Goal: Task Accomplishment & Management: Complete application form

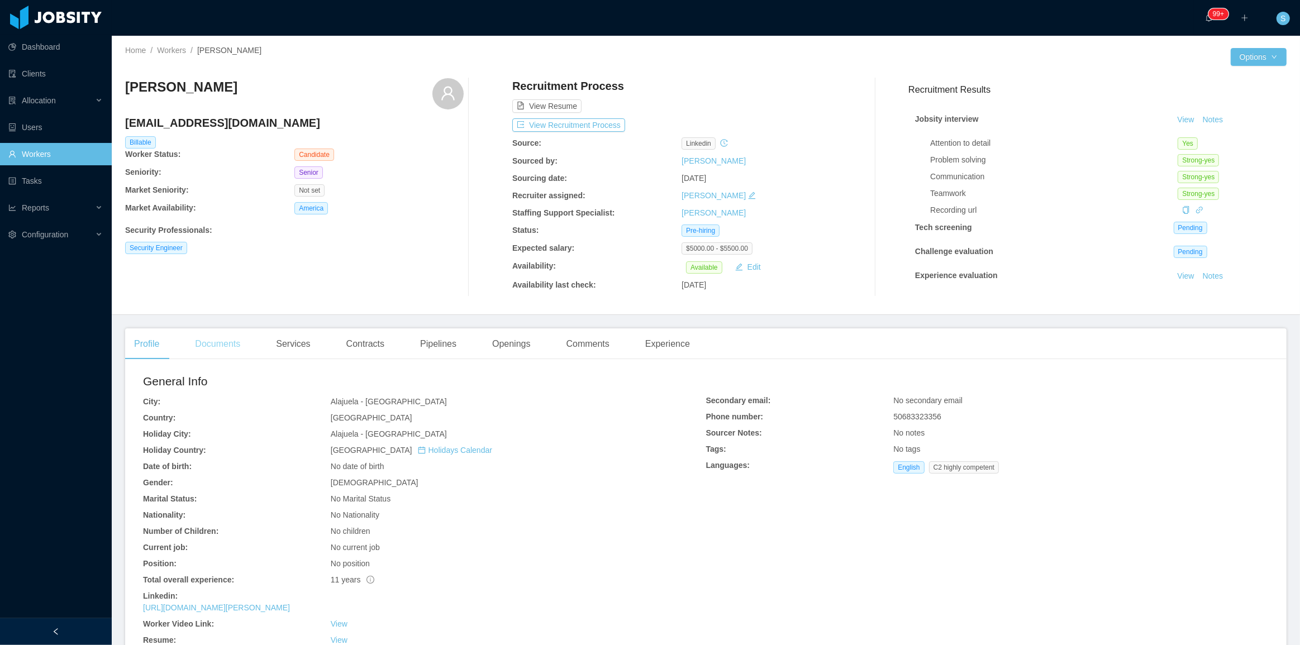
click at [229, 341] on div "Documents" at bounding box center [217, 344] width 63 height 31
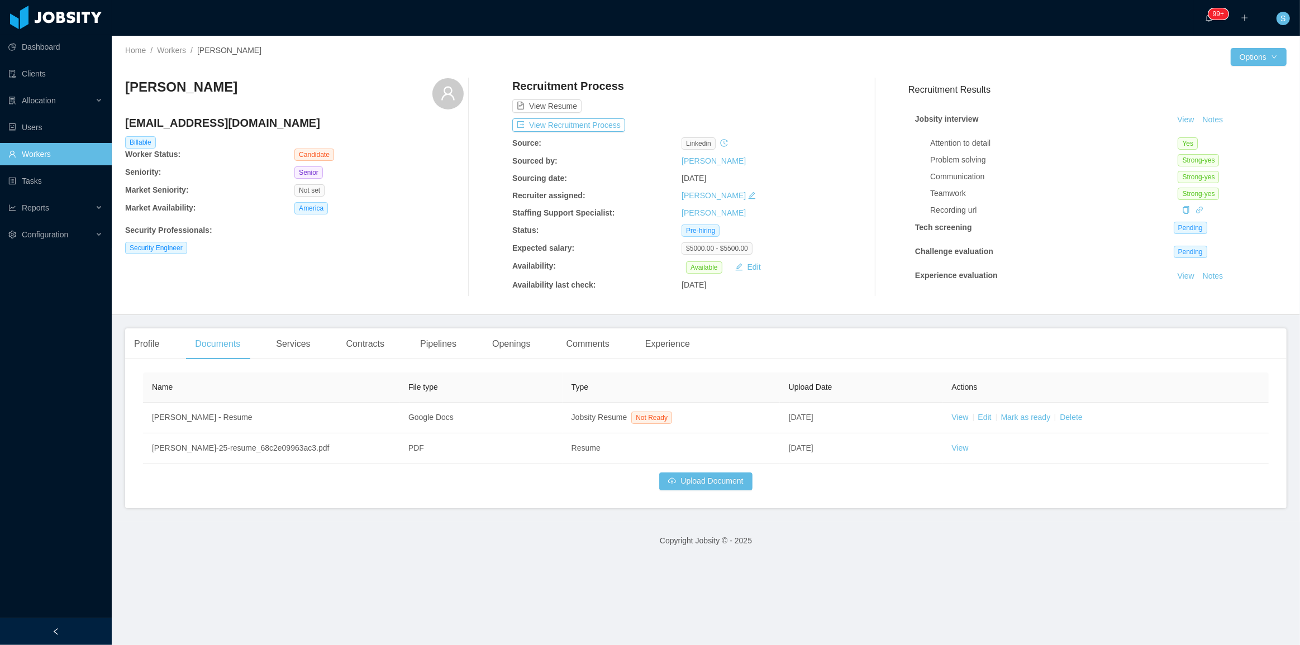
click at [231, 122] on h4 "carloscam1@yahoo.com" at bounding box center [294, 123] width 339 height 16
copy h4 "carloscam1@yahoo.com"
click at [579, 122] on button "View Recruitment Process" at bounding box center [568, 124] width 113 height 13
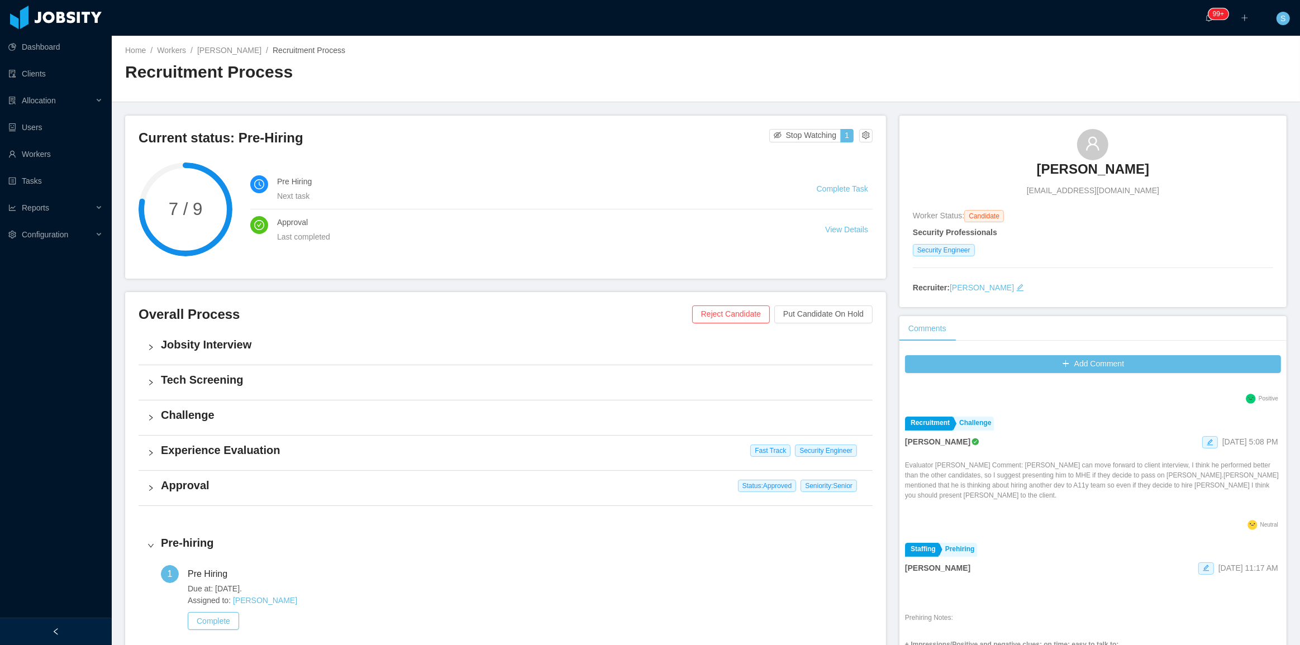
scroll to position [254, 0]
click at [1207, 445] on icon "icon: edit" at bounding box center [1210, 445] width 6 height 6
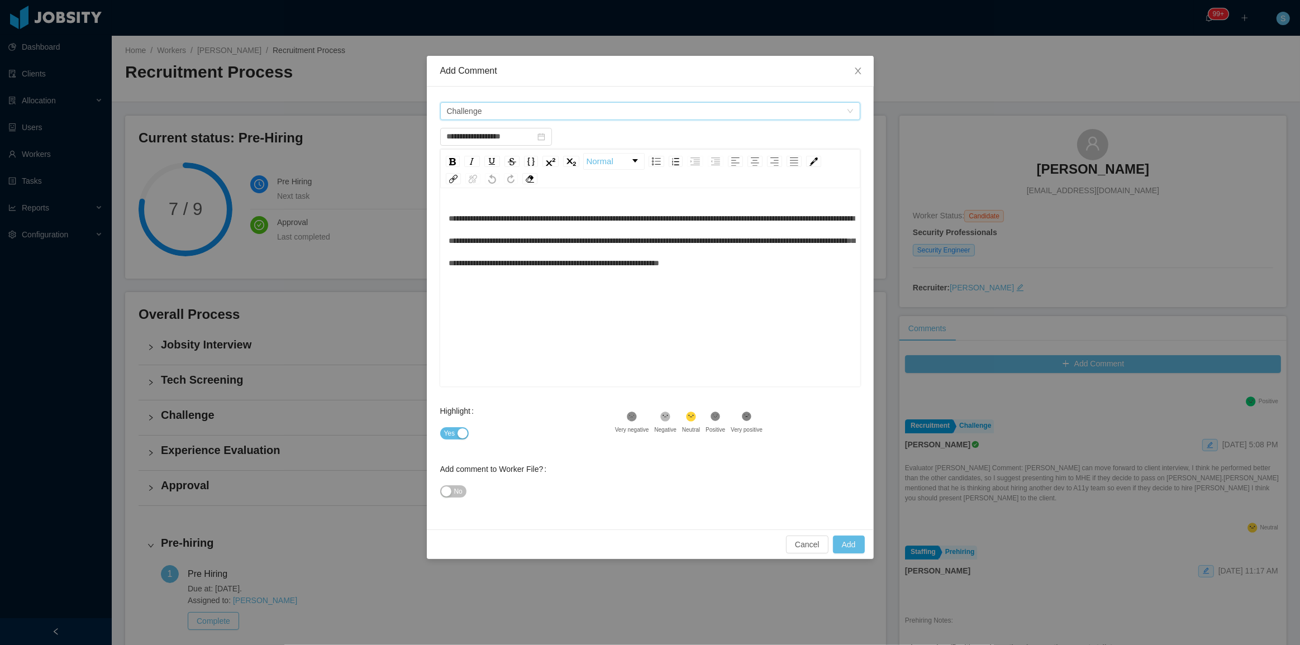
click at [665, 112] on span "Challenge" at bounding box center [647, 111] width 400 height 17
click at [529, 116] on span "Challenge" at bounding box center [647, 111] width 400 height 17
drag, startPoint x: 1097, startPoint y: 506, endPoint x: 1128, endPoint y: 473, distance: 45.1
click at [1098, 505] on div "**********" at bounding box center [650, 322] width 1300 height 645
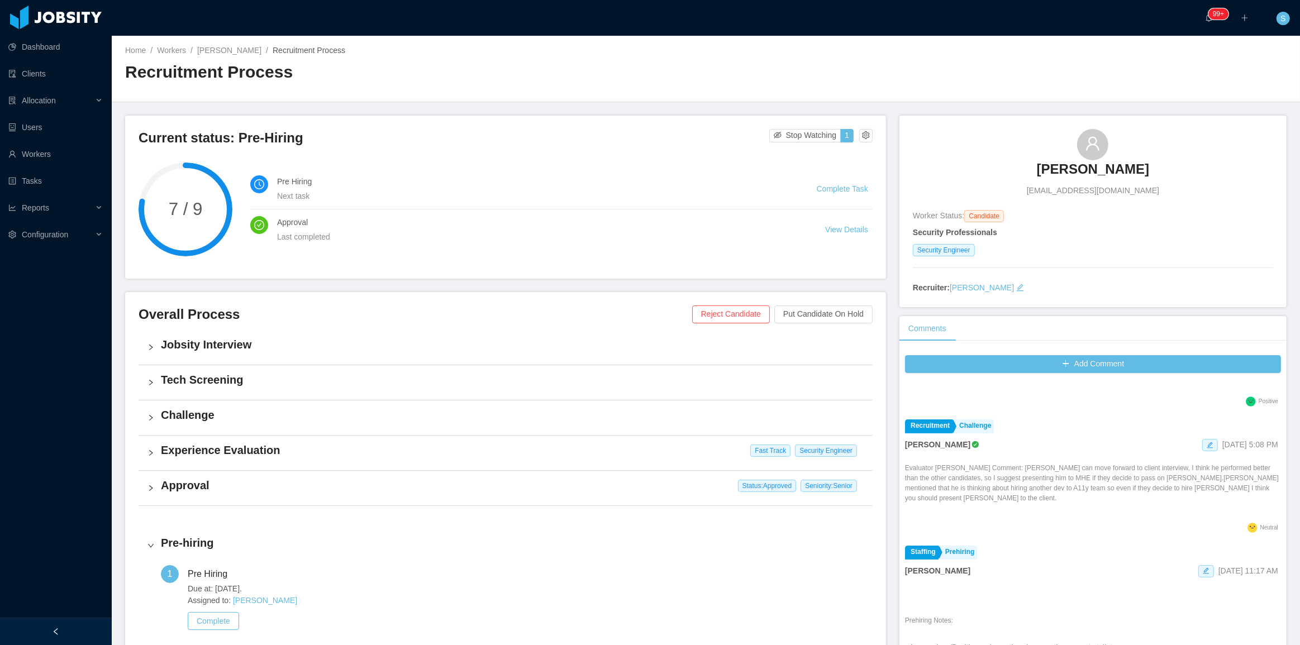
click at [1247, 446] on span "Sep 15th, 2025 5:08 PM" at bounding box center [1251, 444] width 56 height 9
click at [1202, 440] on span at bounding box center [1210, 445] width 16 height 12
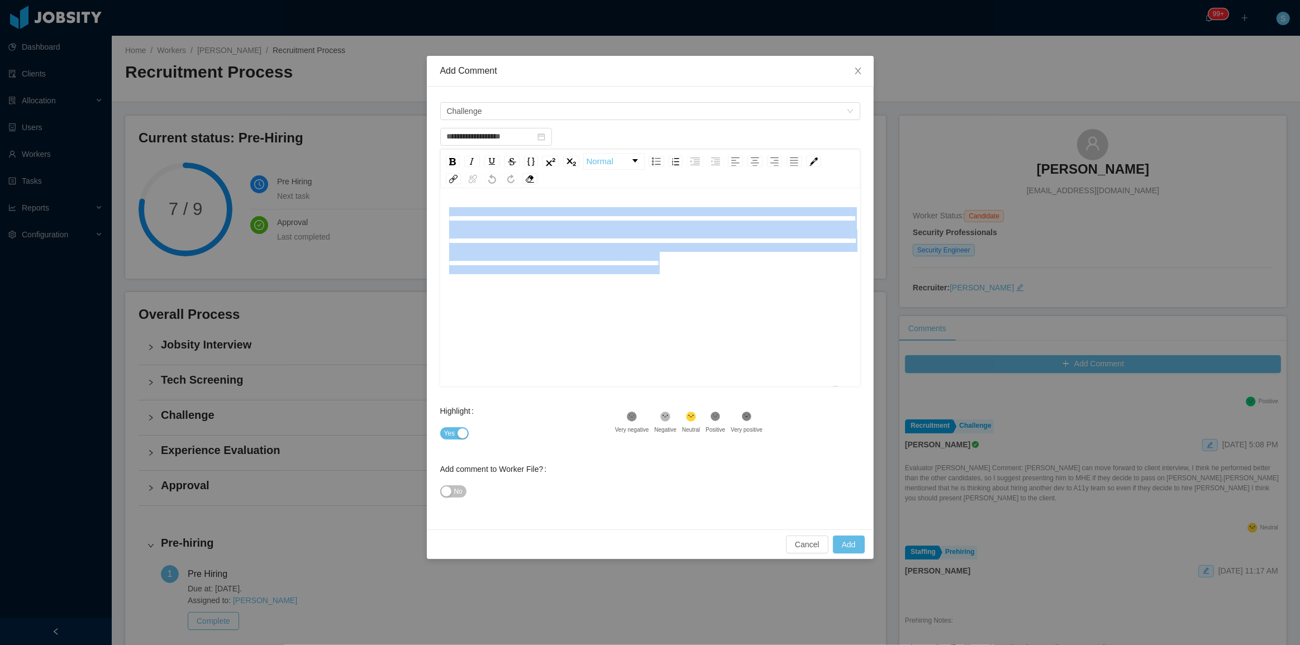
drag, startPoint x: 550, startPoint y: 278, endPoint x: 422, endPoint y: 212, distance: 143.9
click at [422, 212] on div "**********" at bounding box center [650, 322] width 1300 height 645
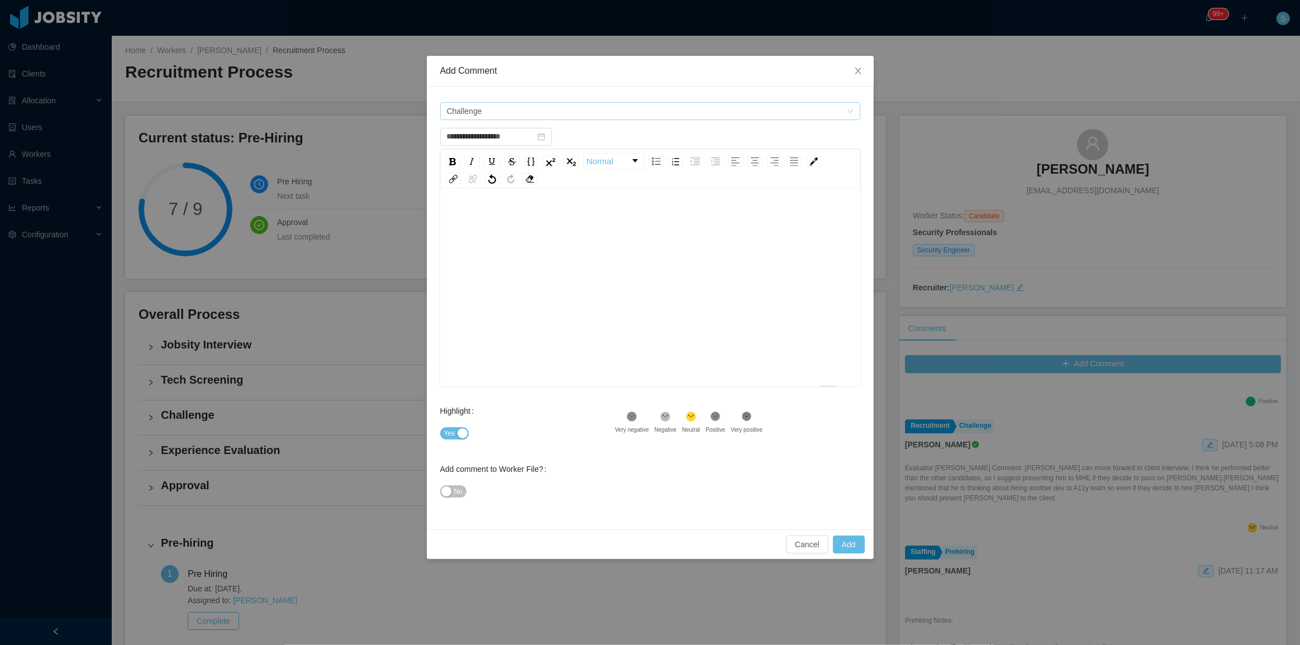
click at [612, 115] on span "Challenge" at bounding box center [647, 111] width 400 height 17
click at [444, 153] on span at bounding box center [448, 152] width 13 height 13
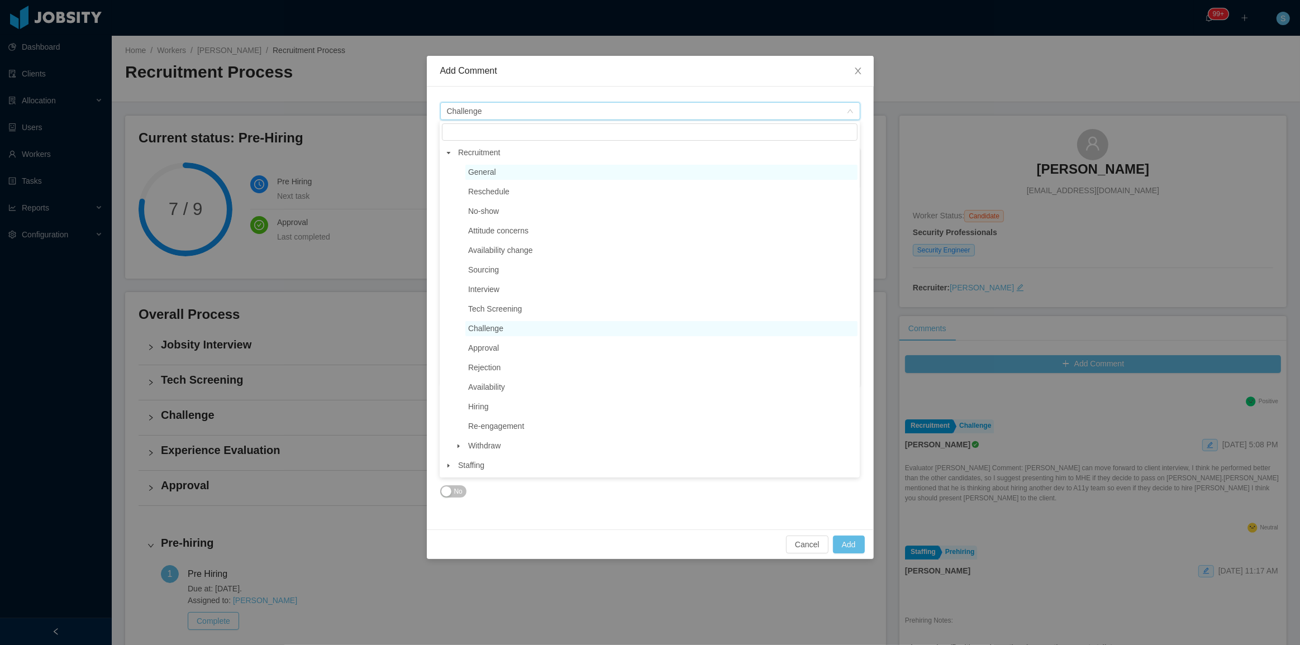
click at [523, 174] on span "General" at bounding box center [661, 172] width 392 height 15
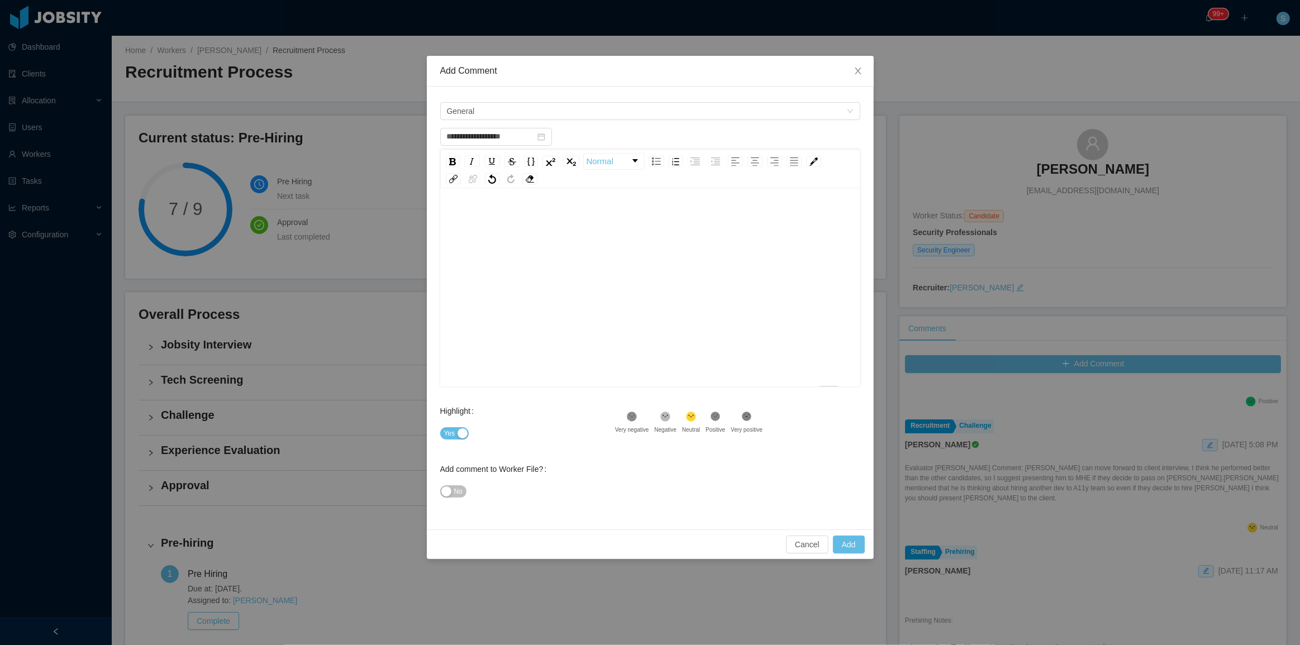
click at [530, 224] on div "To enrich screen reader interactions, please activate Accessibility in Grammarl…" at bounding box center [650, 218] width 403 height 22
click at [456, 434] on button "Yes" at bounding box center [454, 433] width 29 height 12
click at [850, 547] on button "Add" at bounding box center [849, 545] width 32 height 18
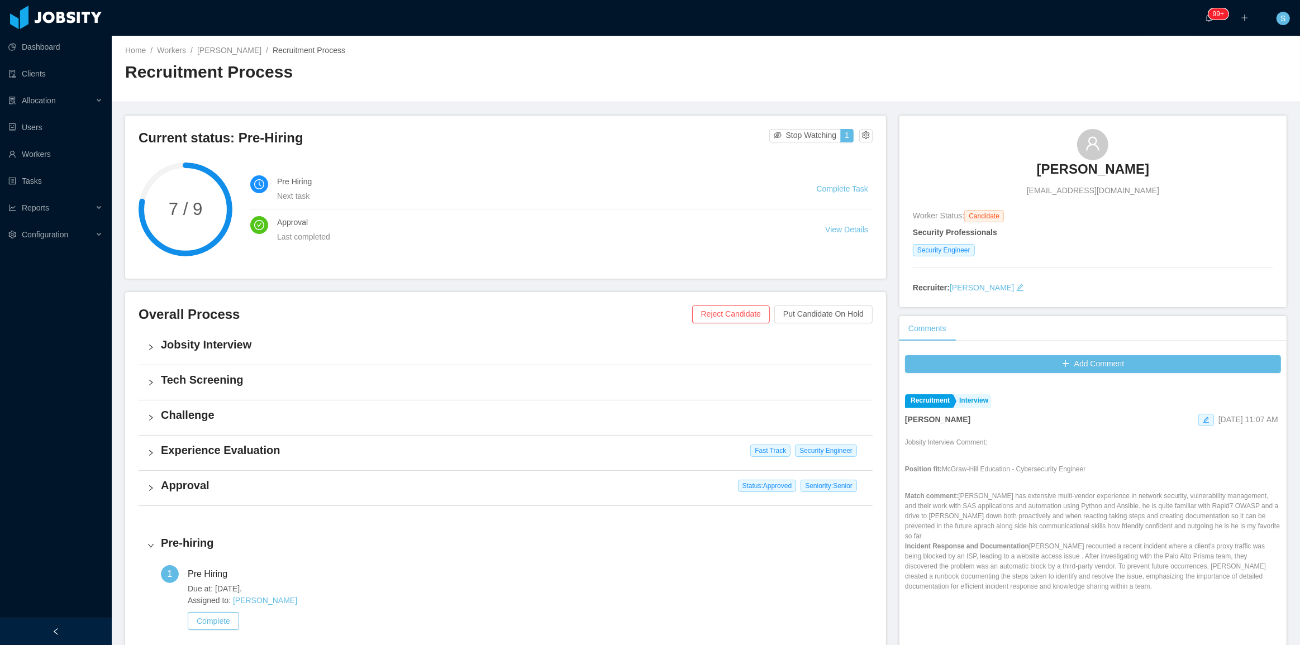
scroll to position [1219, 0]
click at [1204, 422] on icon "icon: edit" at bounding box center [1207, 425] width 6 height 6
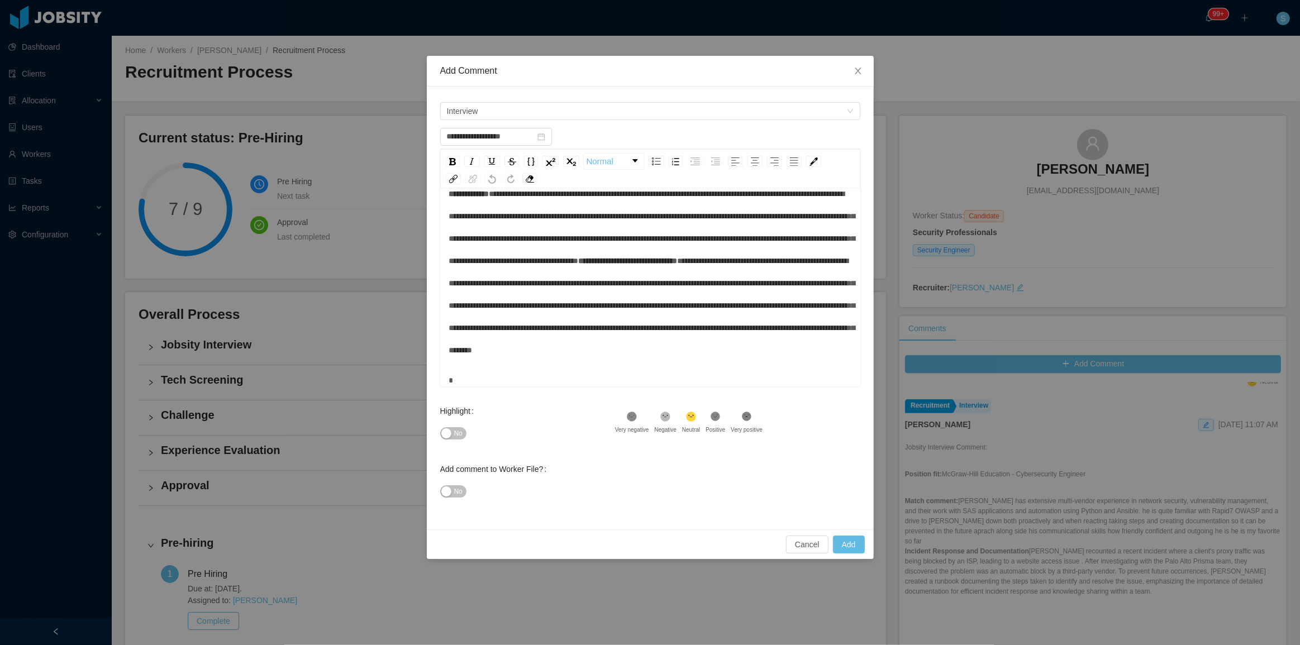
scroll to position [101, 0]
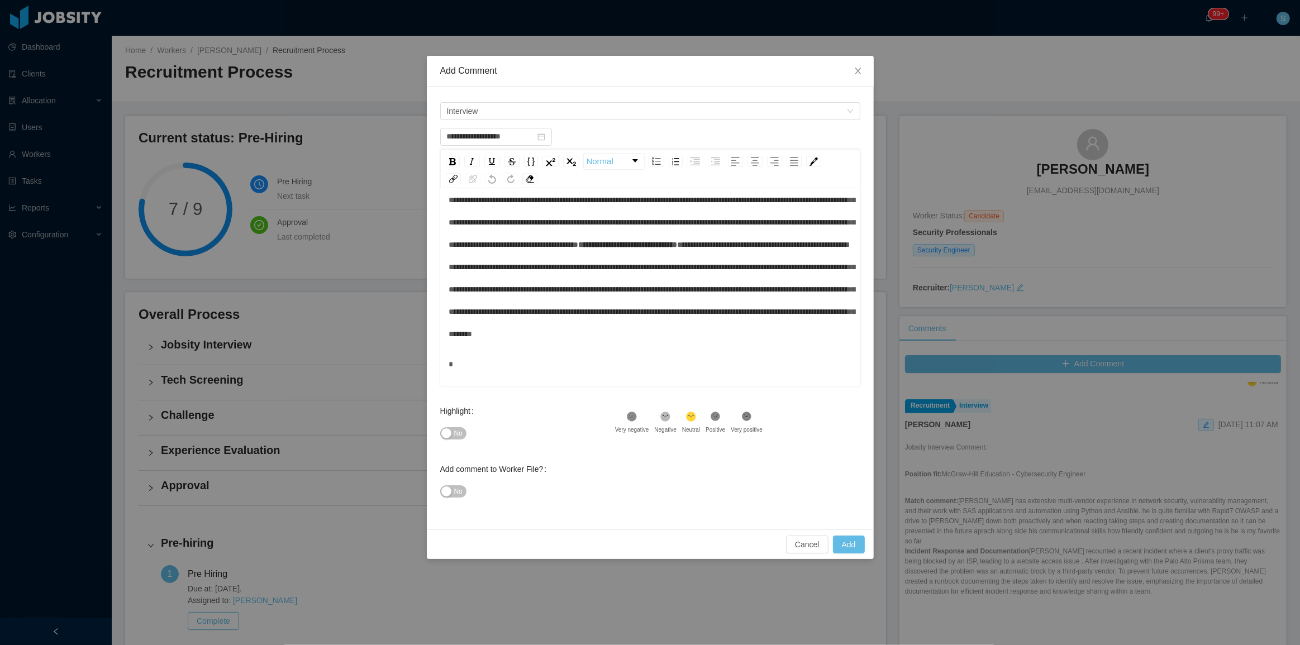
click at [576, 269] on div "**********" at bounding box center [650, 256] width 403 height 179
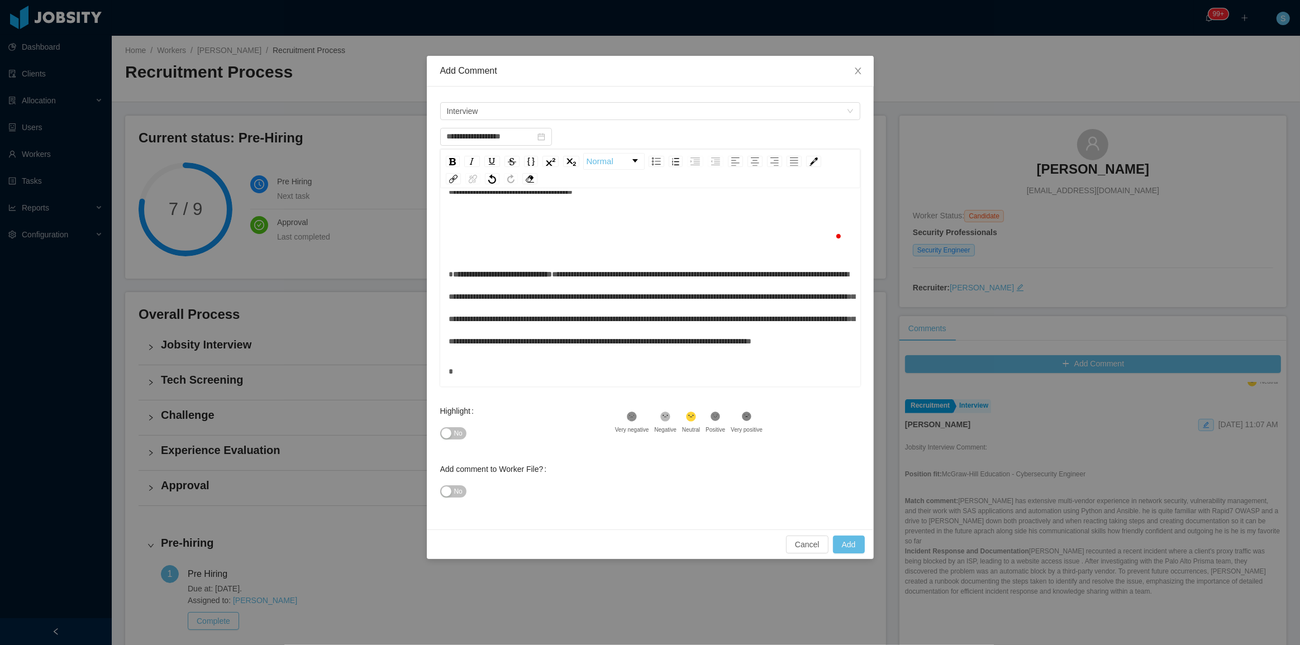
scroll to position [154, 0]
click at [849, 545] on button "Add" at bounding box center [849, 545] width 32 height 18
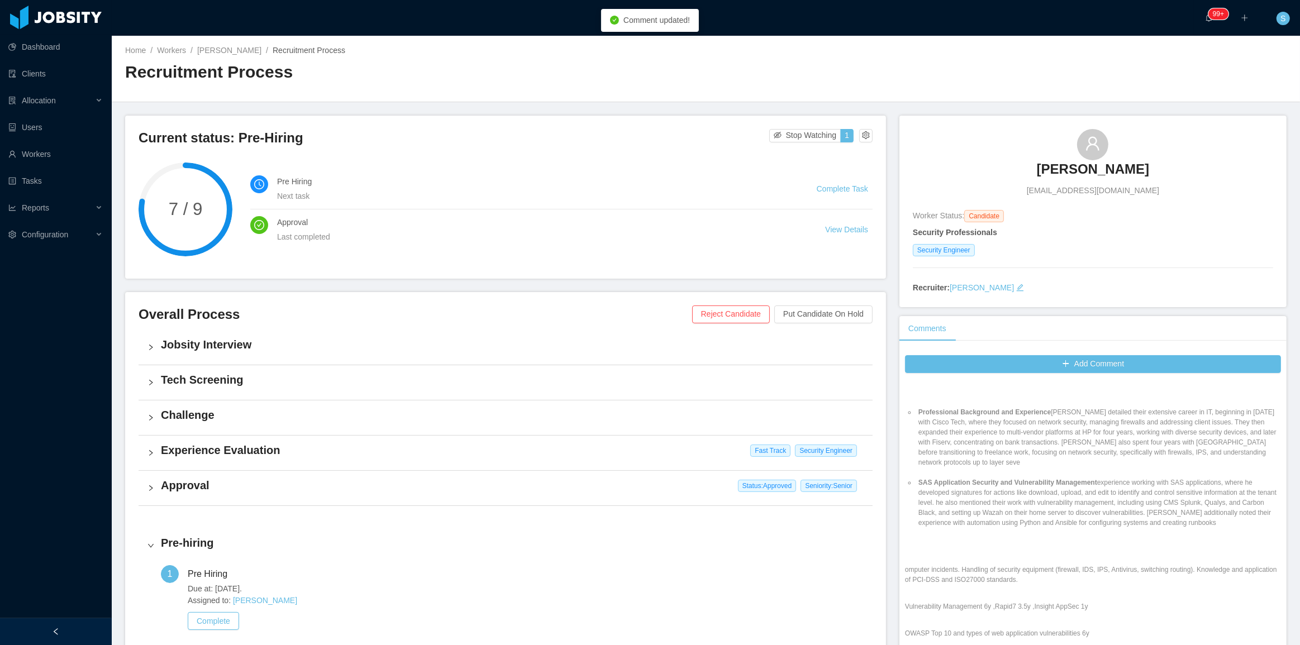
scroll to position [1524, 0]
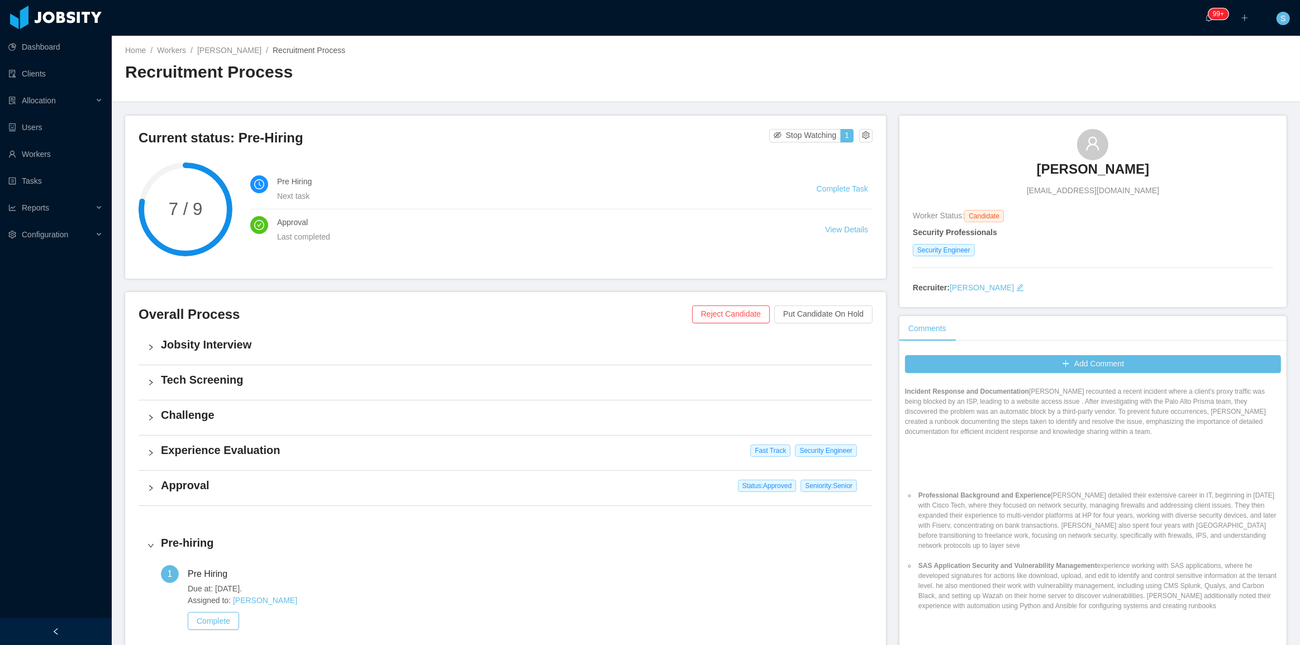
drag, startPoint x: 1034, startPoint y: 515, endPoint x: 973, endPoint y: 430, distance: 104.8
click at [973, 430] on div "Jobsity Interview Comment: Position fit: McGraw-Hill Education - Cybersecurity …" at bounding box center [1093, 601] width 376 height 724
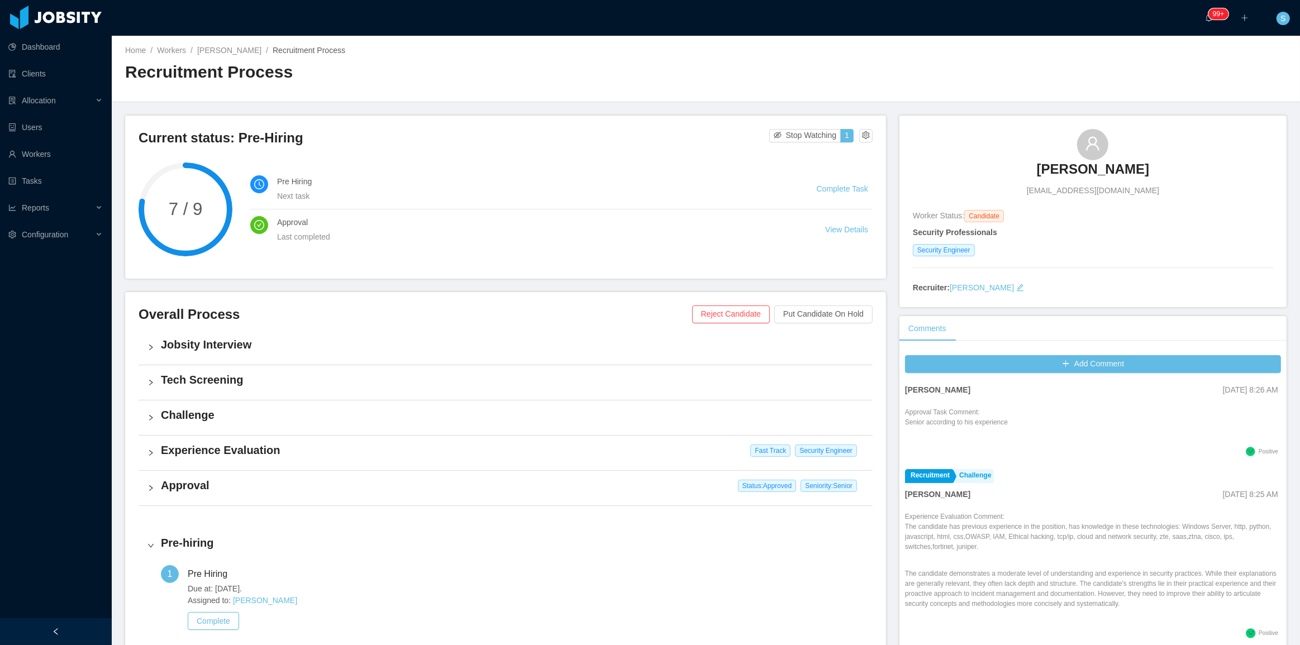
scroll to position [0, 0]
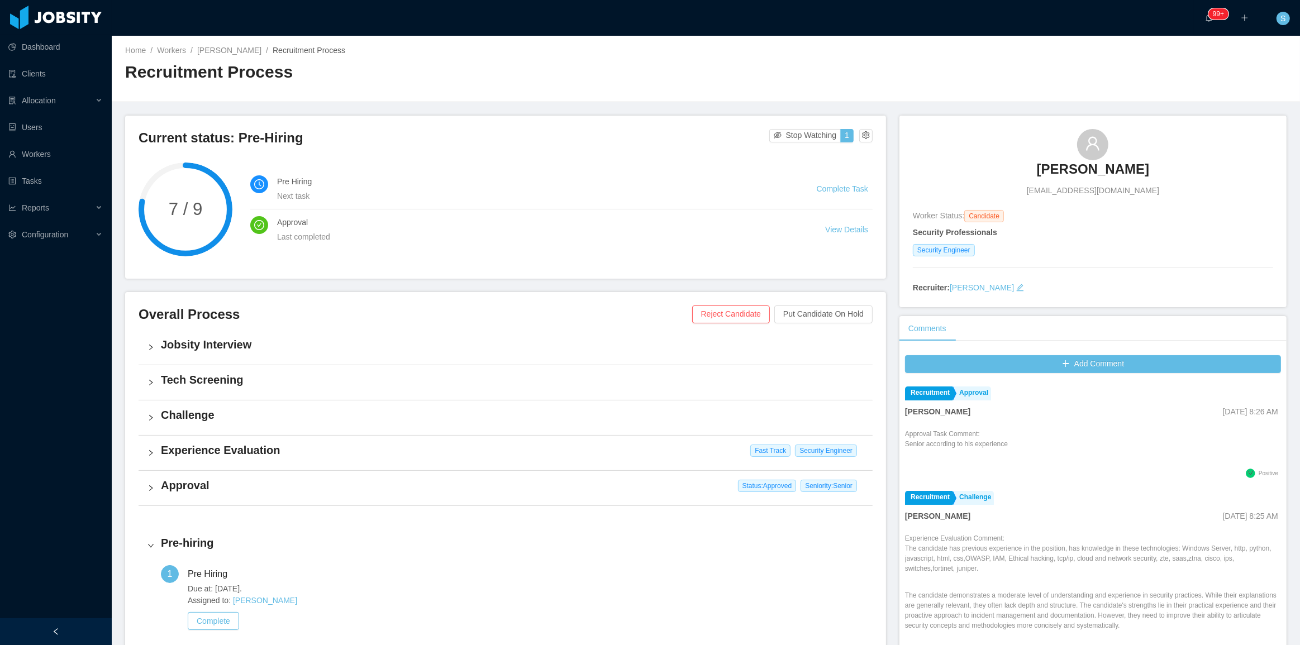
click at [1018, 450] on div "Approval Task Comment: Senior according to his experience" at bounding box center [1093, 446] width 376 height 39
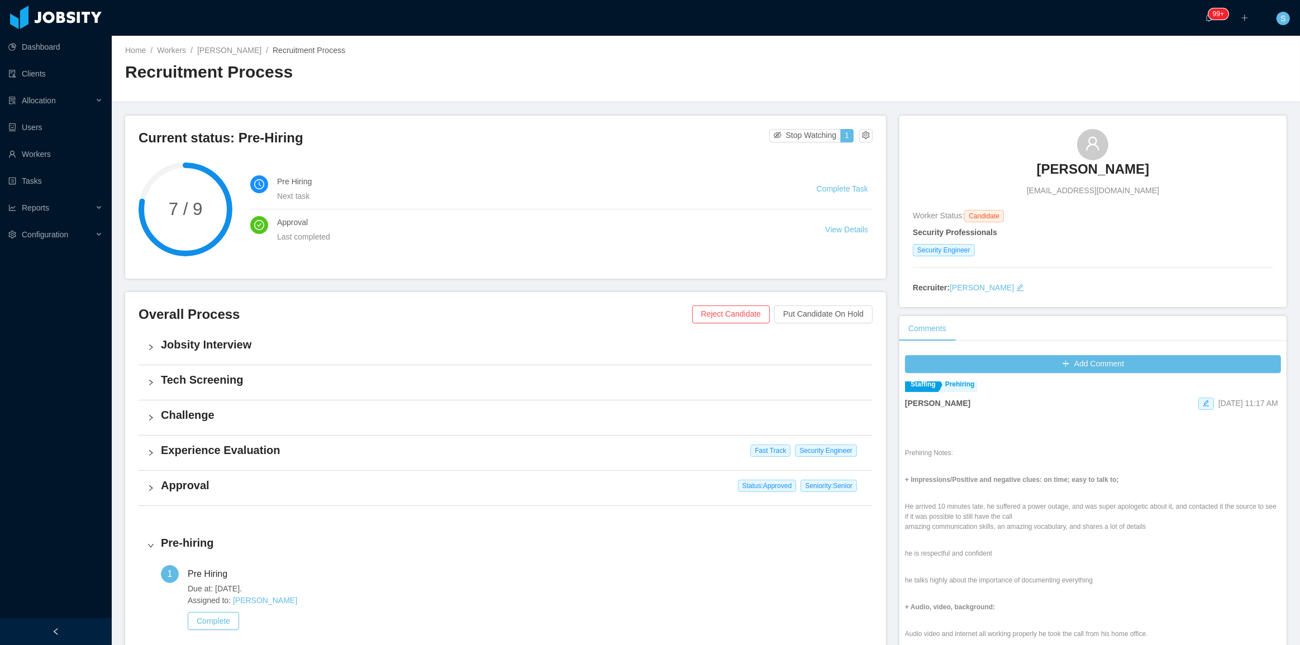
scroll to position [355, 0]
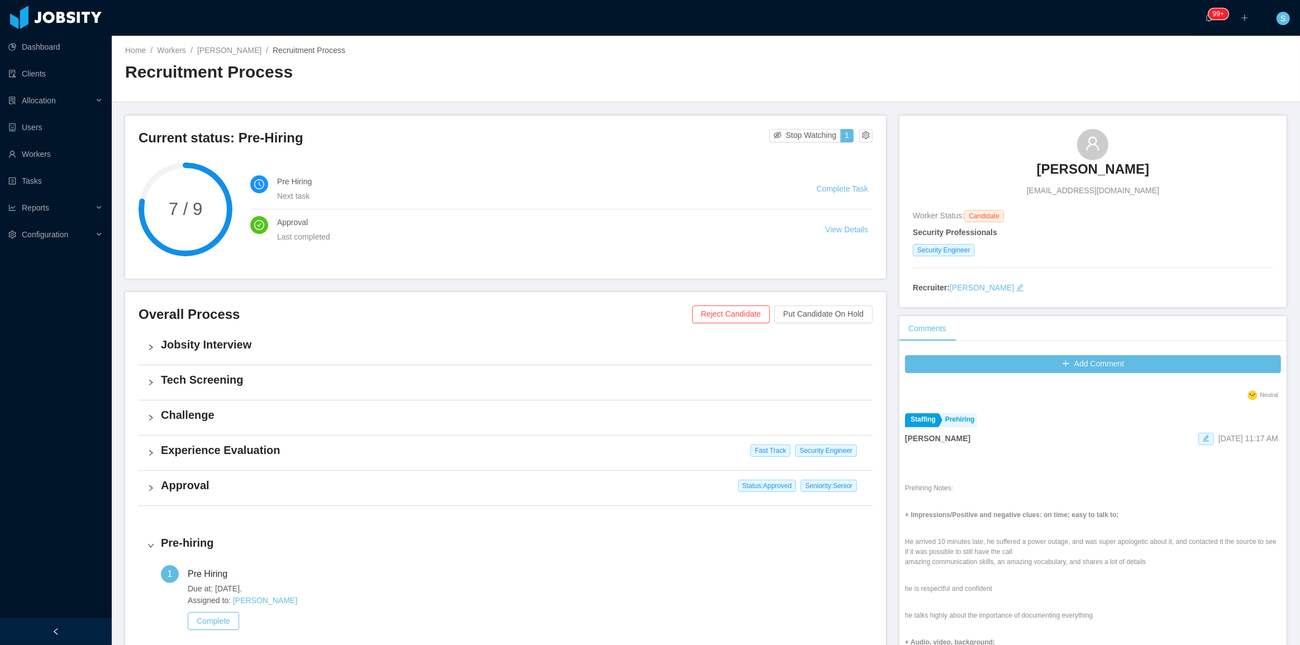
copy div "Prehiring Notes: + Impressions/Positive and negative clues: on time; easy to ta…"
drag, startPoint x: 1021, startPoint y: 503, endPoint x: 896, endPoint y: 486, distance: 125.8
click at [900, 486] on div "Add Comment Recruitment Approval Matias Marin Sep 17th, 2025 8:26 AM Approval T…" at bounding box center [1093, 536] width 387 height 373
click at [830, 196] on li "Pre Hiring Next task Complete Task" at bounding box center [561, 189] width 622 height 41
click at [832, 186] on link "Complete Task" at bounding box center [842, 188] width 51 height 9
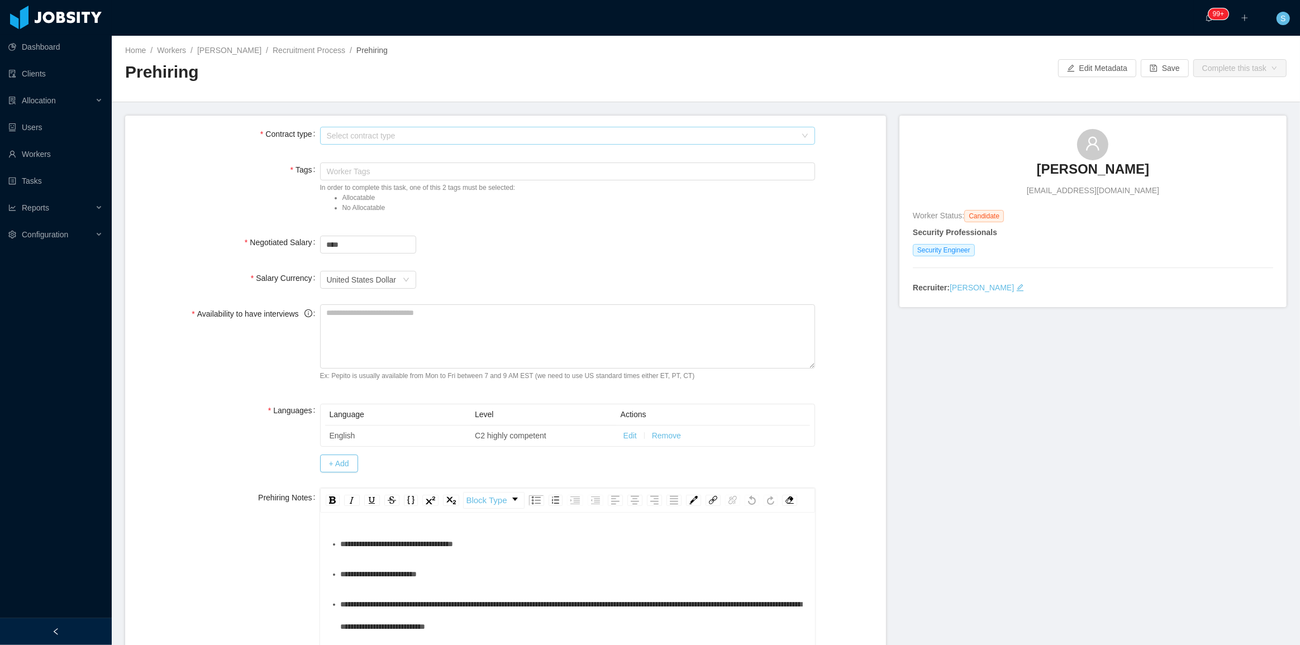
click at [375, 137] on div "Select contract type" at bounding box center [562, 135] width 470 height 11
click at [354, 188] on li "USA" at bounding box center [564, 193] width 492 height 18
click at [353, 171] on div "Worker Tags" at bounding box center [565, 171] width 477 height 11
click at [367, 249] on li "8+ Years of experience" at bounding box center [564, 246] width 492 height 18
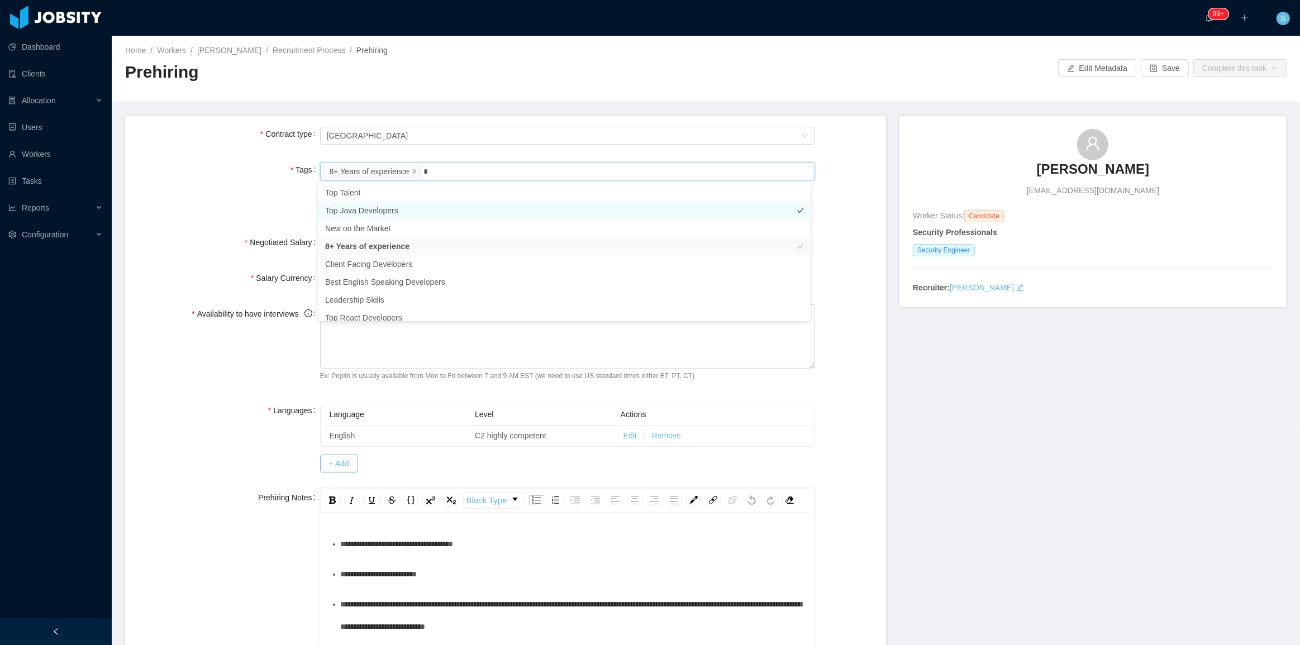
type input "**"
click at [374, 209] on li "Allocatable" at bounding box center [564, 211] width 492 height 18
click at [512, 155] on form "**********" at bounding box center [505, 507] width 761 height 783
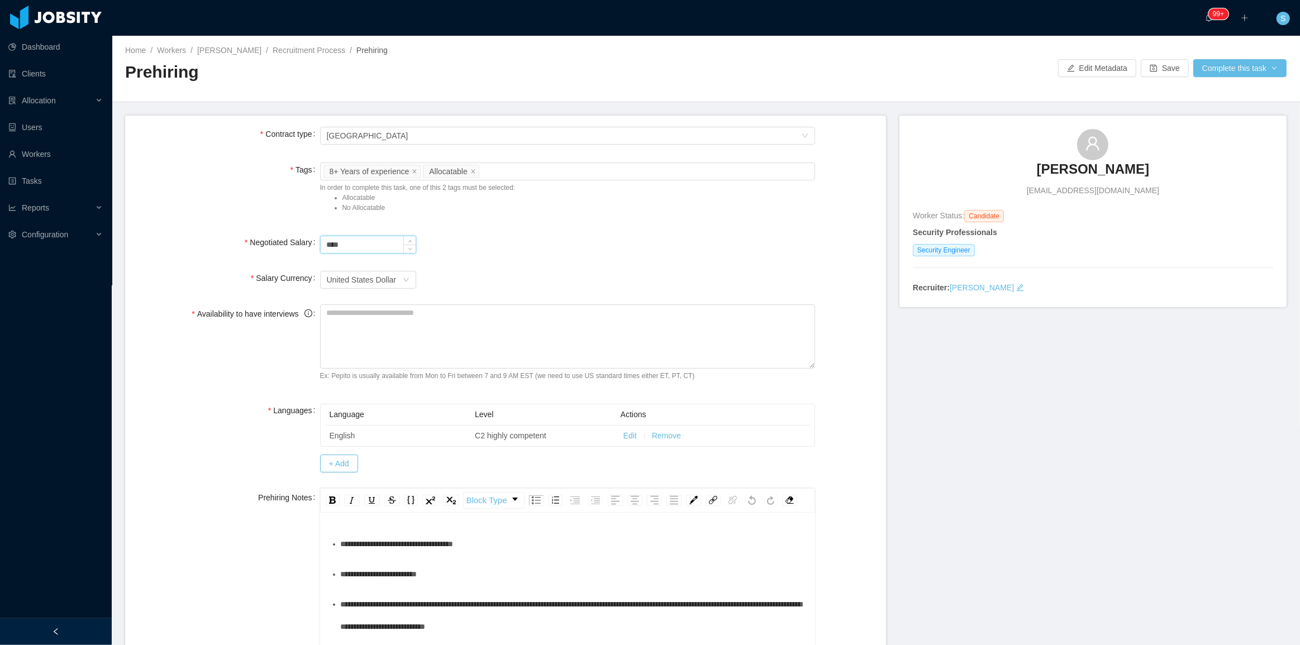
click at [374, 240] on input "****" at bounding box center [368, 244] width 95 height 17
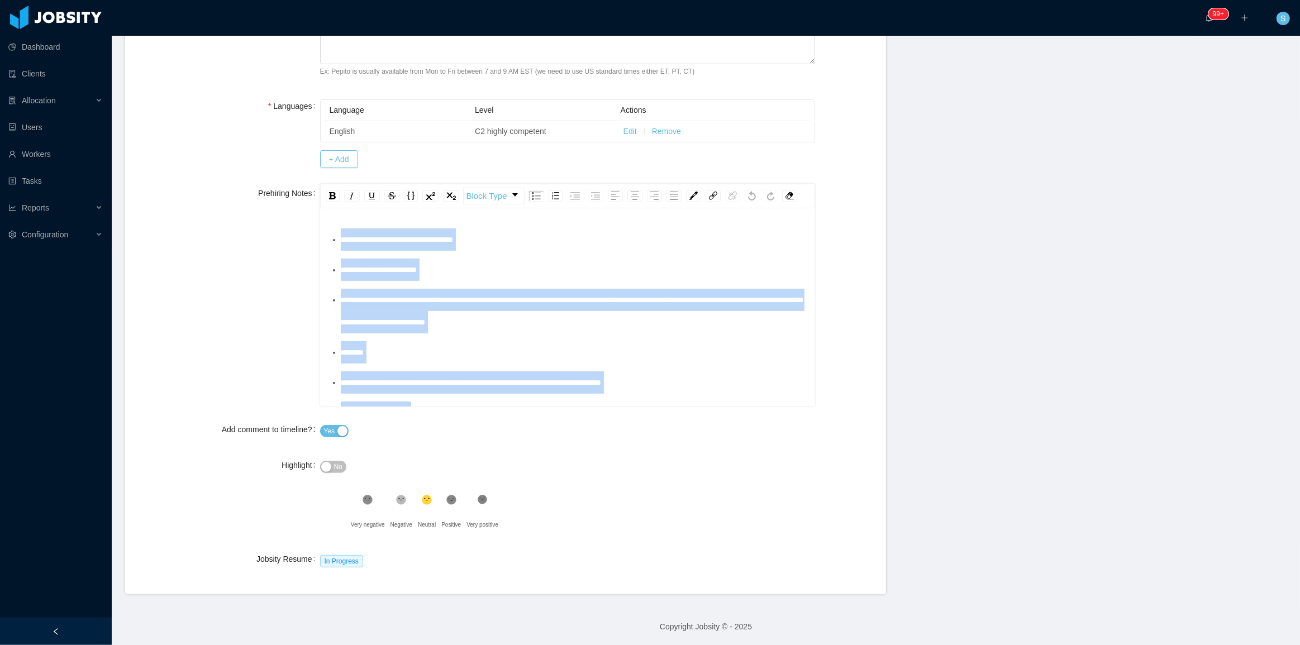
drag, startPoint x: 379, startPoint y: 396, endPoint x: 291, endPoint y: 195, distance: 219.9
click at [291, 195] on div "**********" at bounding box center [505, 295] width 743 height 223
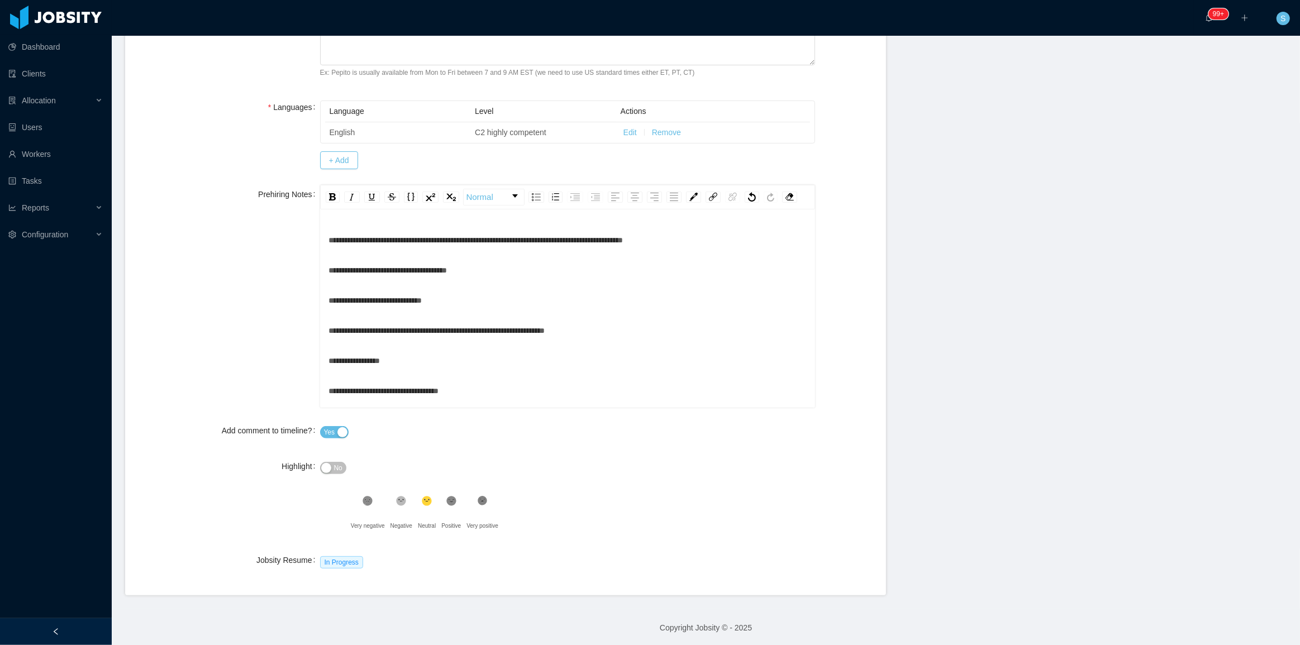
scroll to position [419, 0]
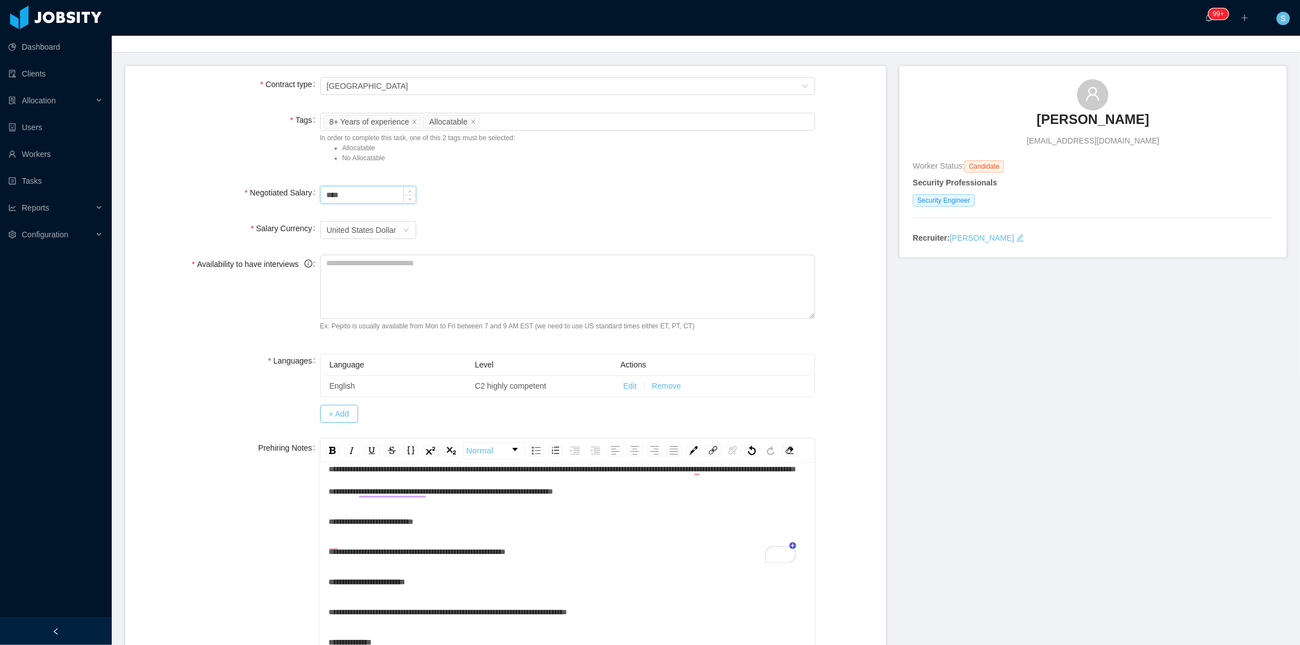
click at [352, 199] on input "****" at bounding box center [368, 195] width 95 height 17
type input "*******"
click at [368, 228] on div "United States Dollar" at bounding box center [362, 230] width 70 height 17
click at [532, 231] on div "Currency United States Dollar" at bounding box center [568, 230] width 496 height 22
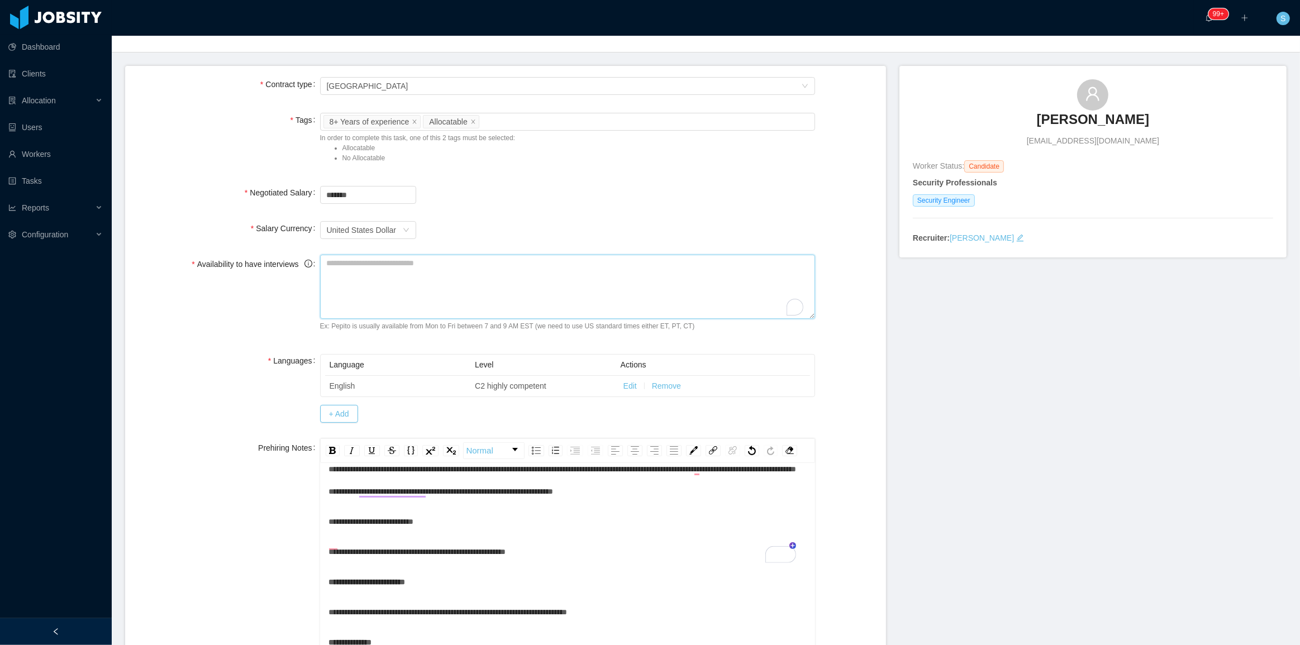
click at [410, 282] on textarea "Availability to have interviews" at bounding box center [568, 287] width 496 height 64
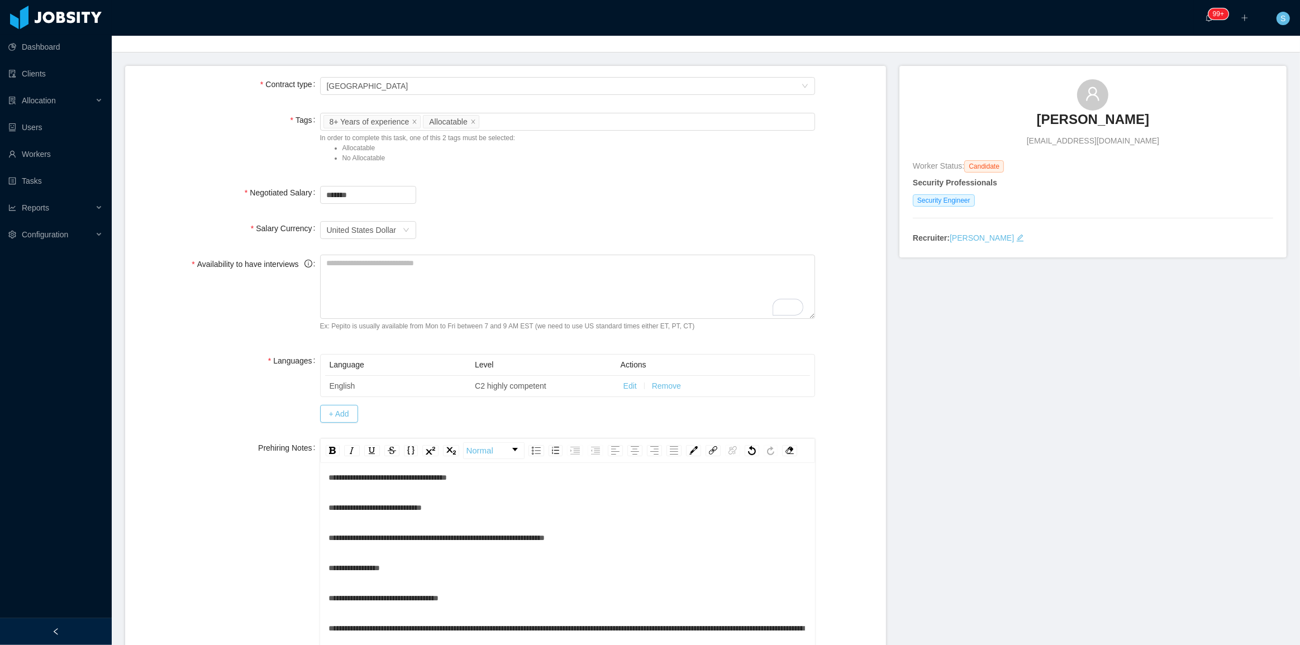
click at [370, 572] on span "**********" at bounding box center [354, 568] width 51 height 8
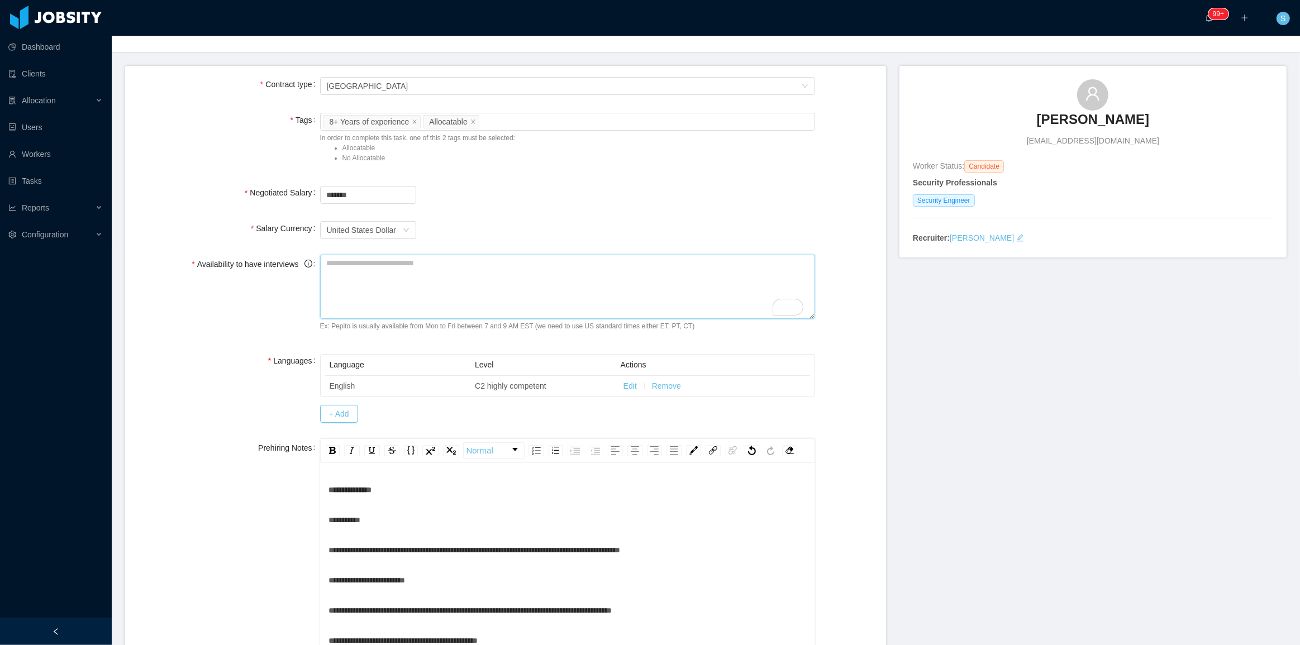
click at [451, 283] on textarea "Availability to have interviews" at bounding box center [568, 287] width 496 height 64
click at [402, 292] on textarea "**********" at bounding box center [566, 287] width 492 height 64
drag, startPoint x: 425, startPoint y: 262, endPoint x: 447, endPoint y: 264, distance: 22.4
click at [425, 262] on textarea "**********" at bounding box center [566, 287] width 492 height 64
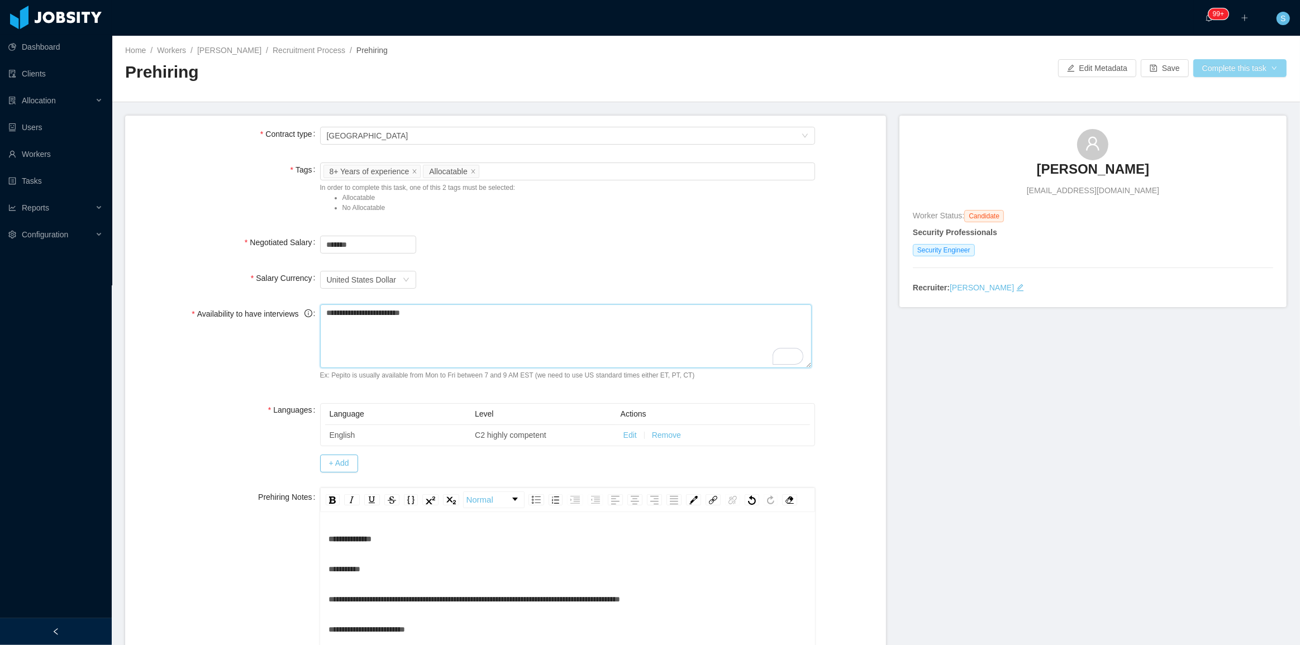
type textarea "**********"
click at [1218, 69] on button "Complete this task" at bounding box center [1240, 68] width 93 height 18
click at [1214, 117] on button "Save and continue" at bounding box center [1233, 116] width 95 height 18
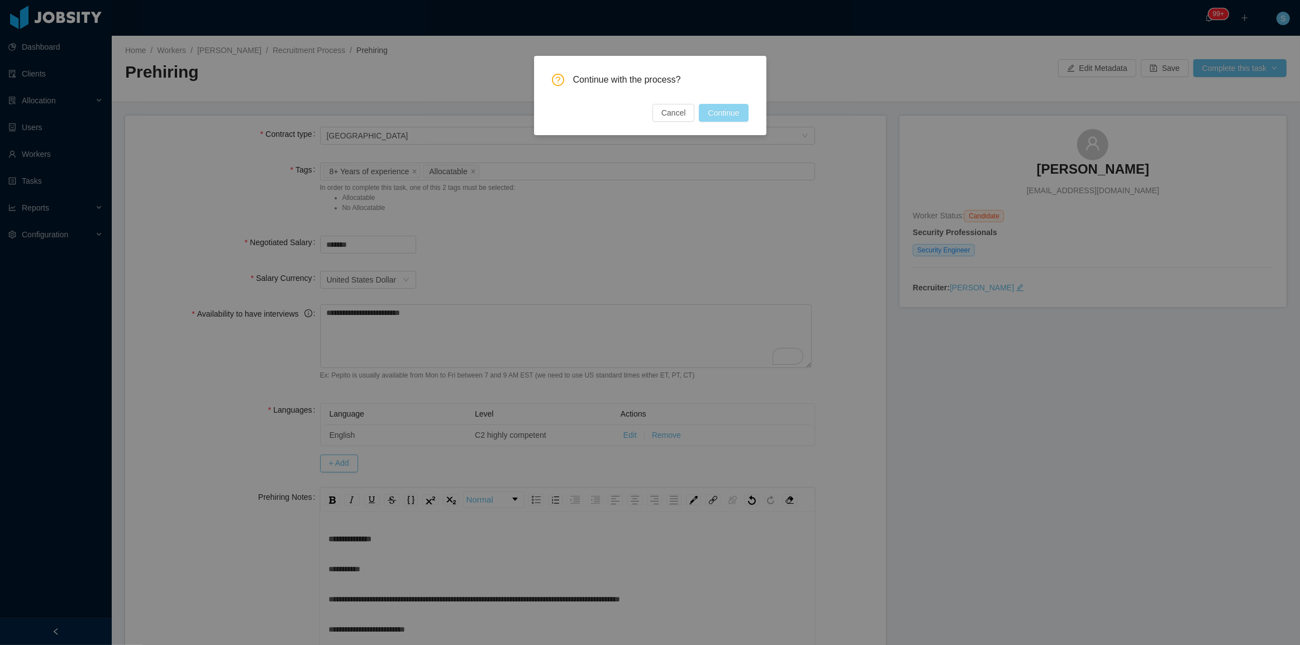
click at [722, 113] on button "Continue" at bounding box center [723, 113] width 49 height 18
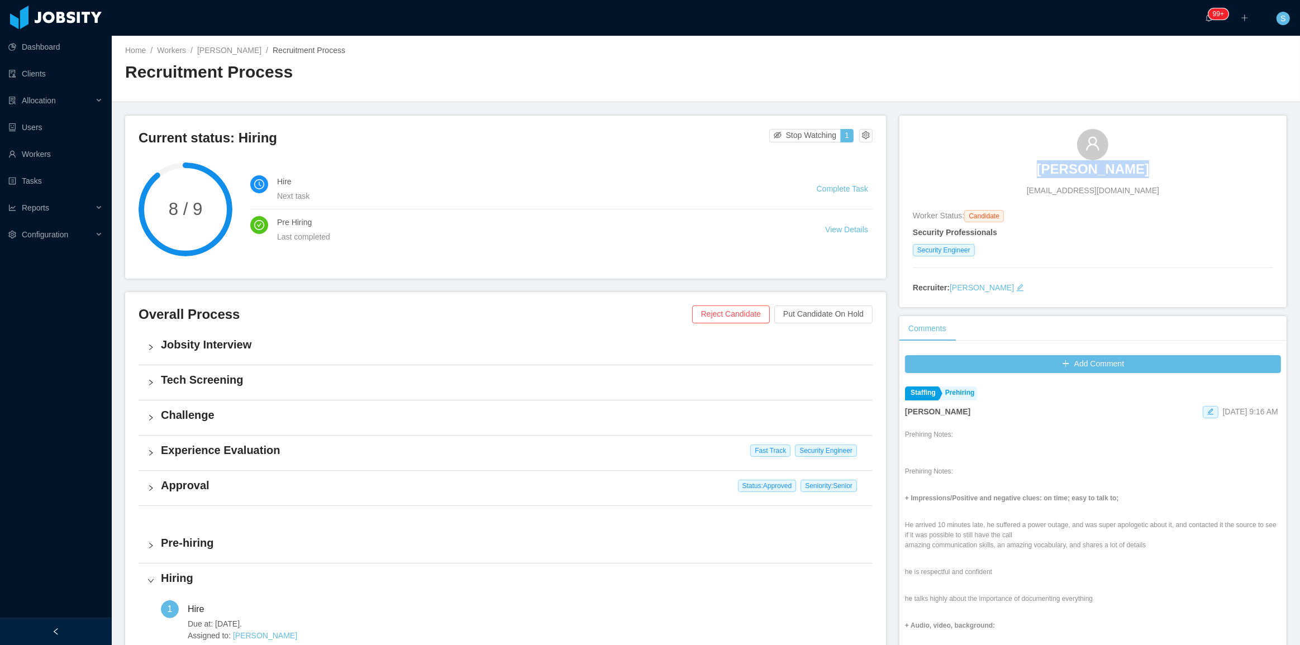
copy h3 "Alfonso Perez"
drag, startPoint x: 1012, startPoint y: 138, endPoint x: 1159, endPoint y: 163, distance: 149.6
click at [1159, 163] on div "Alfonso Perez carloscam1@yahoo.com" at bounding box center [1093, 163] width 360 height 68
click at [237, 53] on link "Alfonso Perez" at bounding box center [229, 50] width 64 height 9
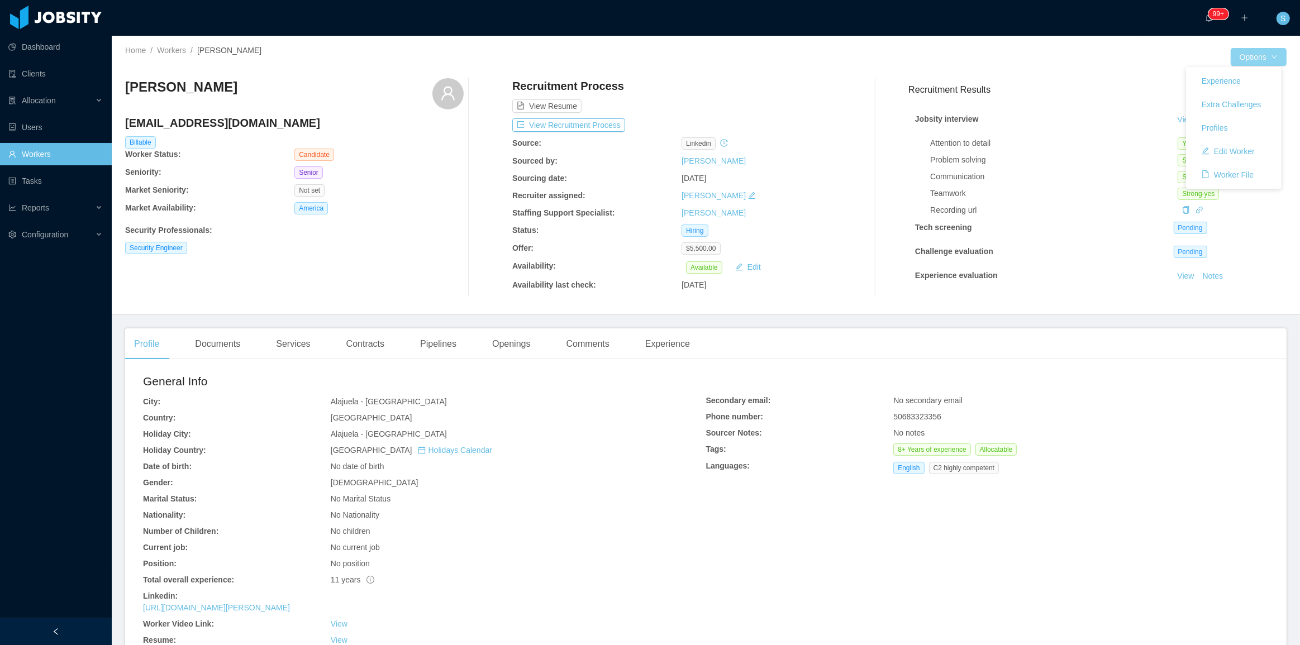
click at [1277, 55] on button "Options" at bounding box center [1259, 57] width 56 height 18
click at [1240, 153] on button "Edit Worker" at bounding box center [1228, 151] width 71 height 18
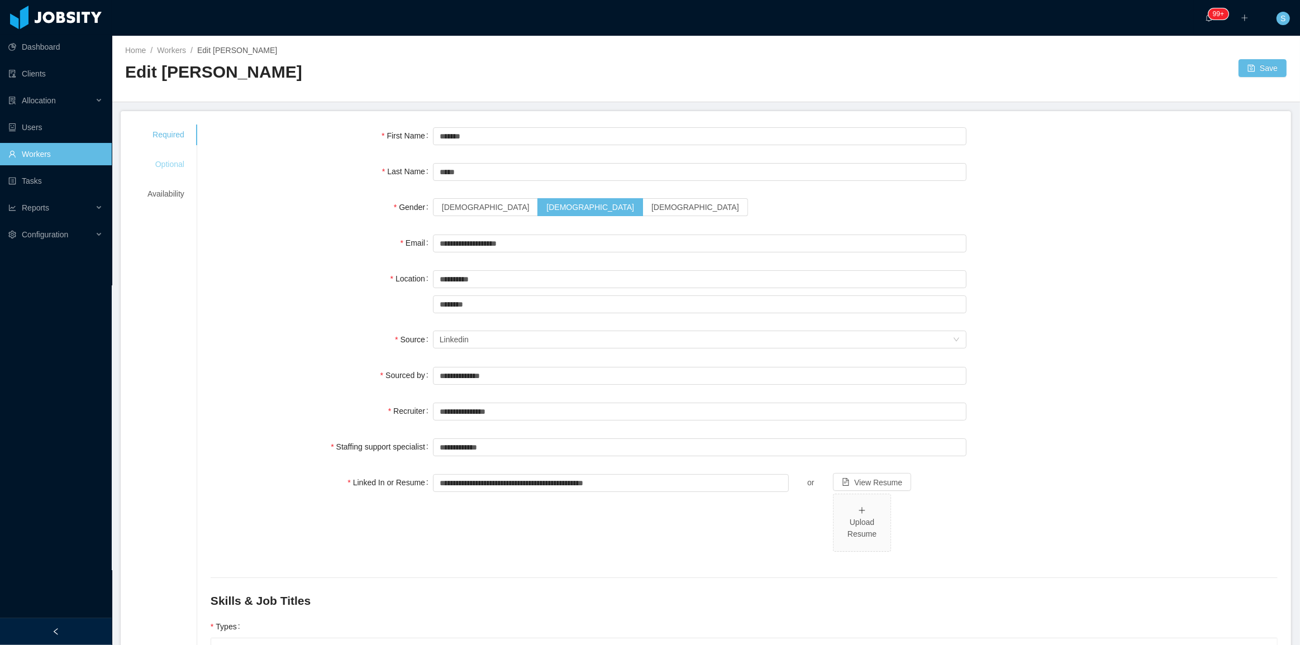
click at [170, 165] on div "Optional" at bounding box center [166, 164] width 64 height 21
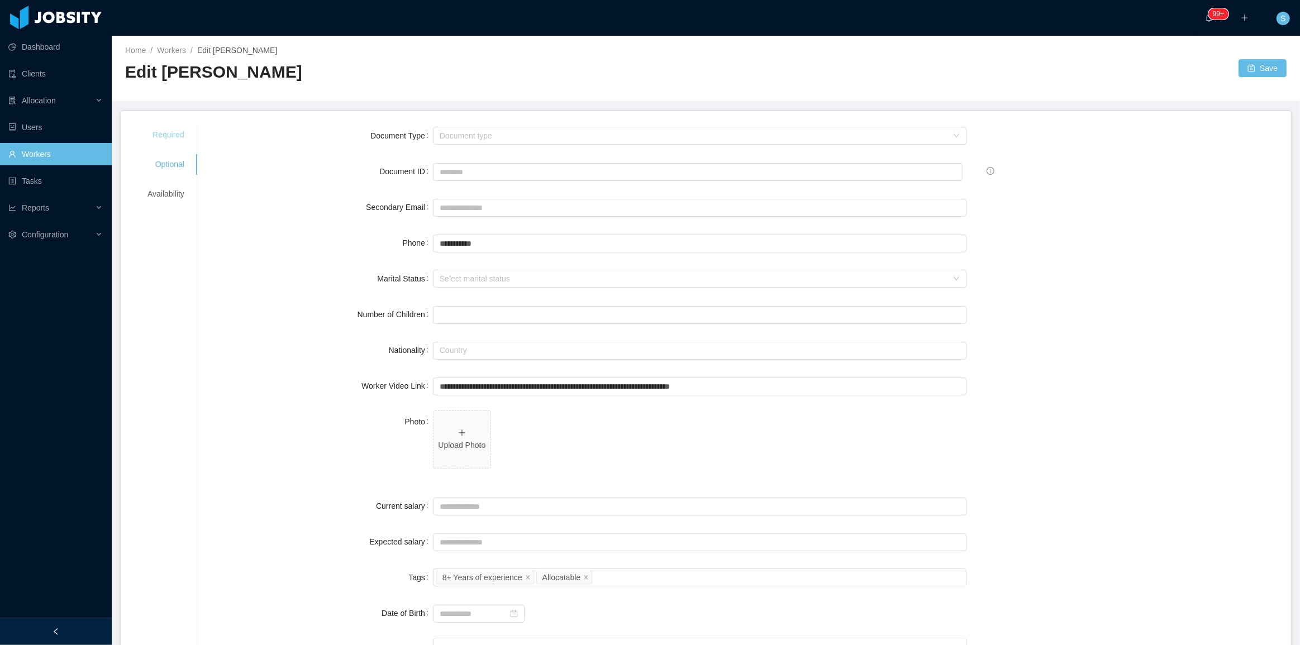
click at [180, 140] on div "Required" at bounding box center [166, 135] width 64 height 21
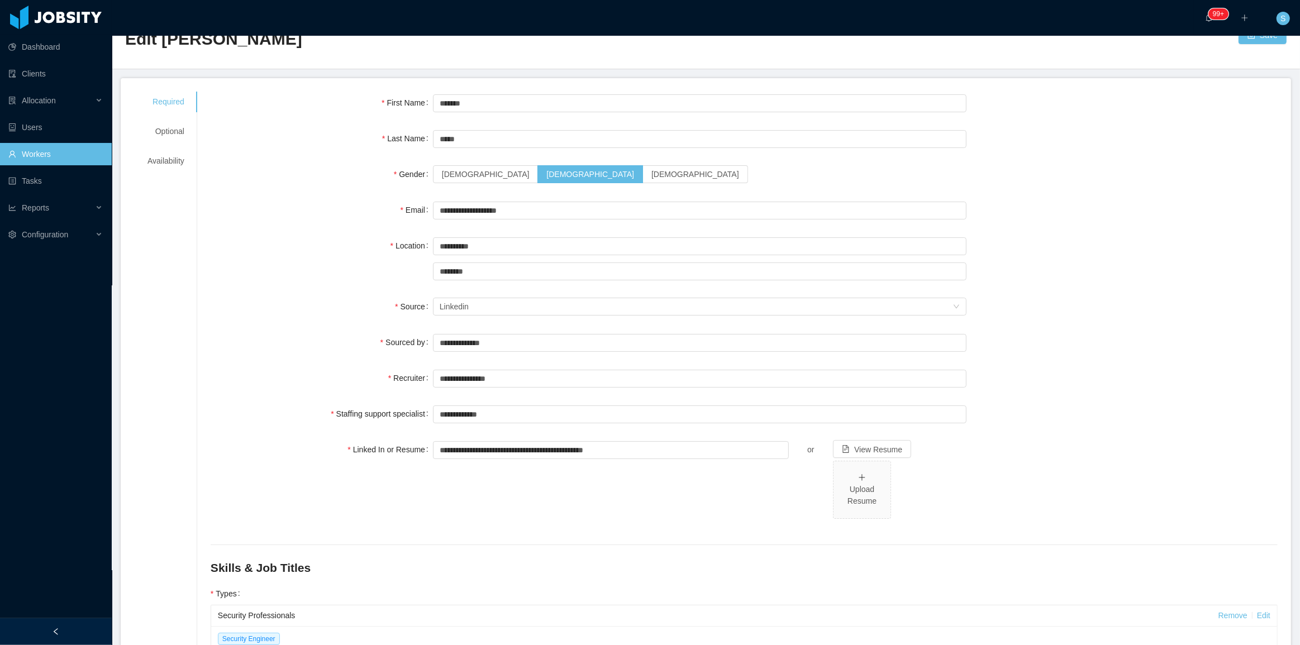
scroll to position [254, 0]
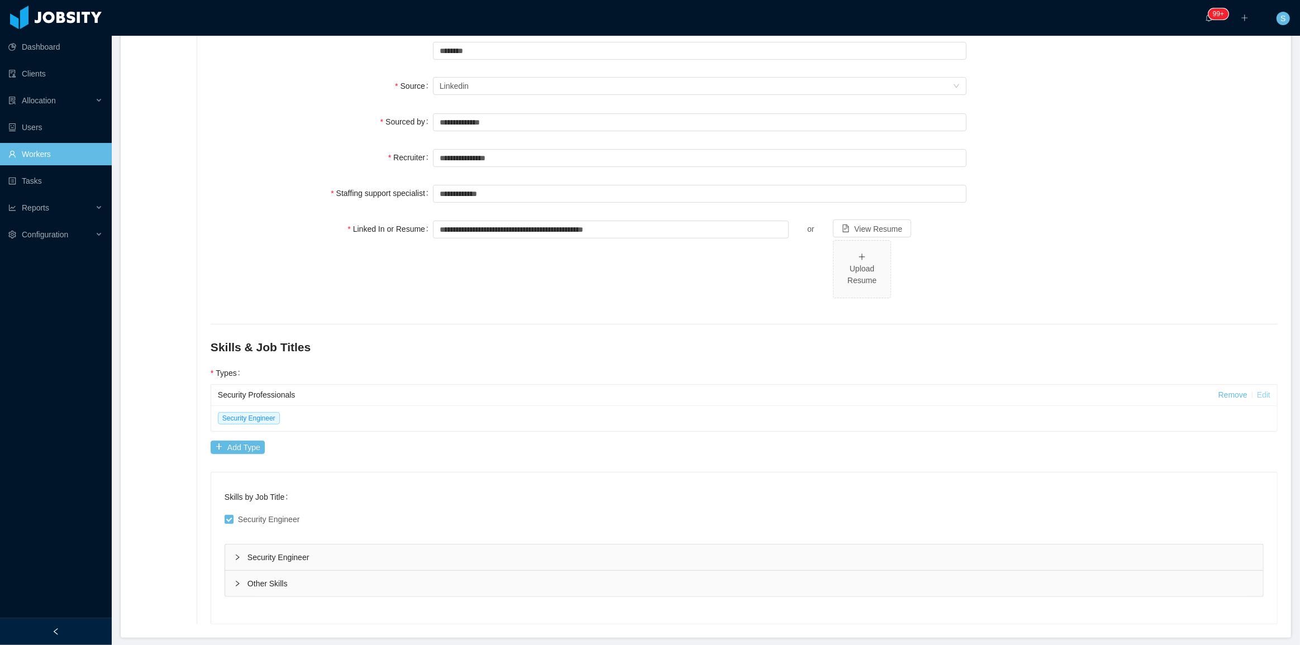
click at [1257, 394] on link "Edit" at bounding box center [1263, 395] width 13 height 9
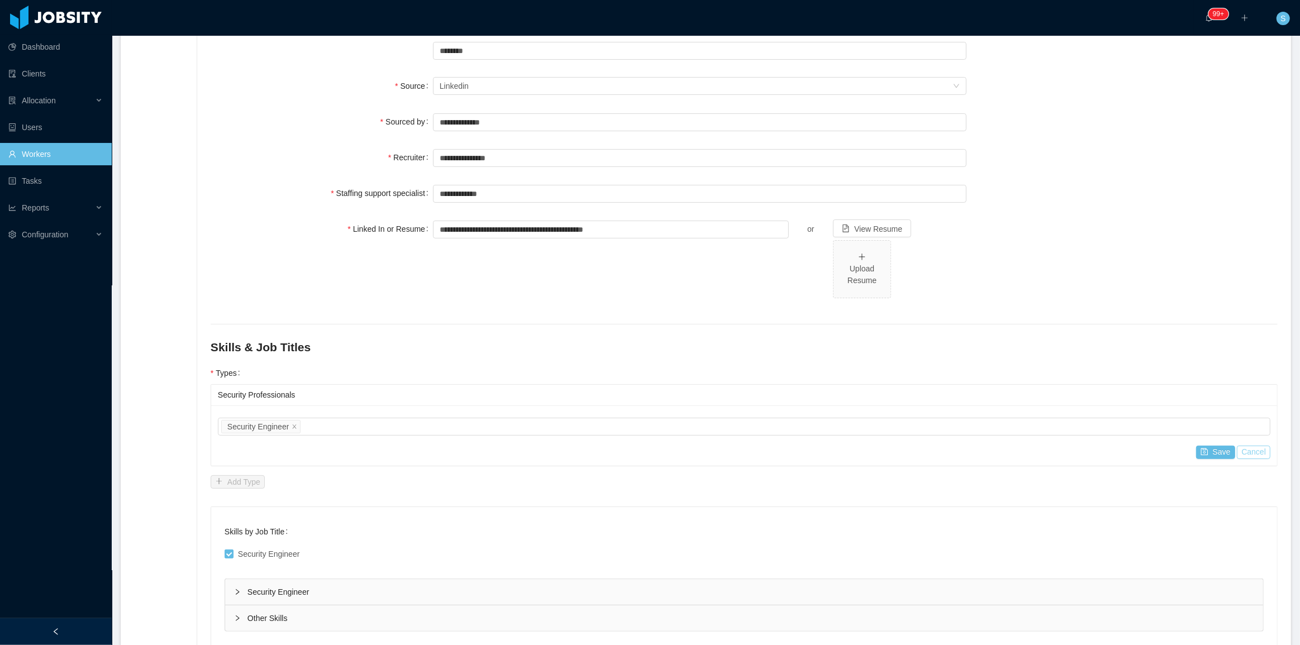
click at [1244, 450] on button "Cancel" at bounding box center [1254, 452] width 34 height 13
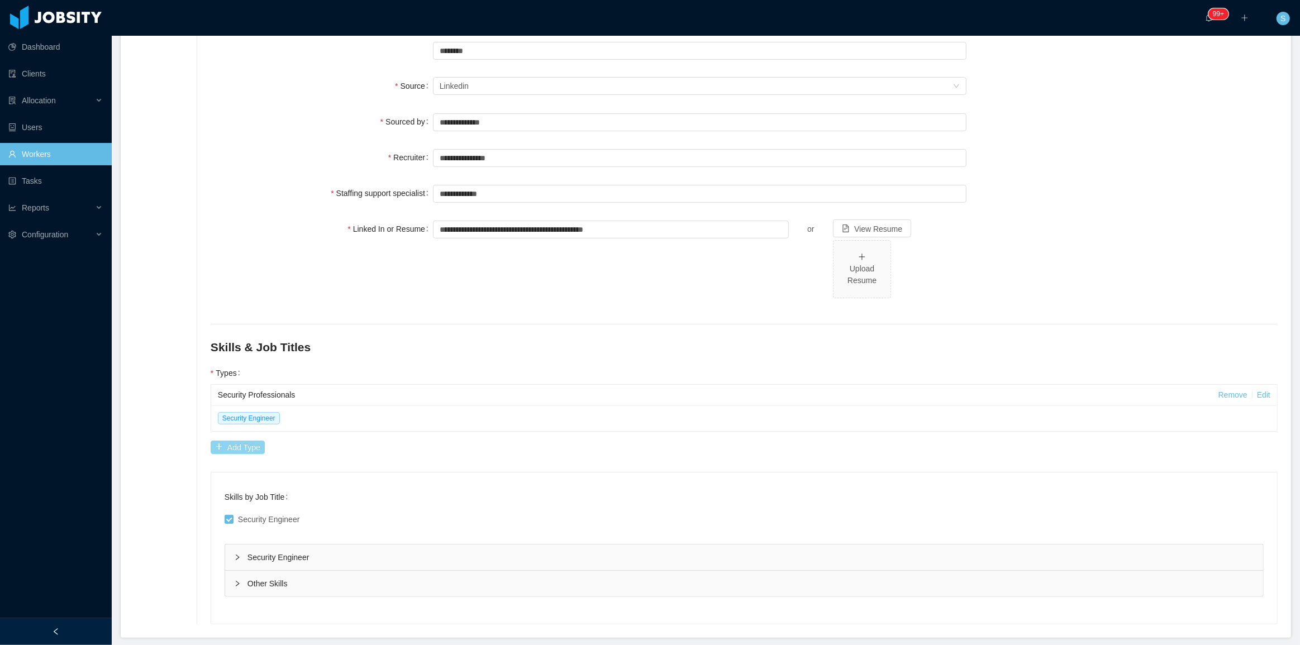
click at [240, 450] on button "Add Type" at bounding box center [238, 447] width 54 height 13
click at [346, 446] on div "Worker Type" at bounding box center [288, 447] width 142 height 11
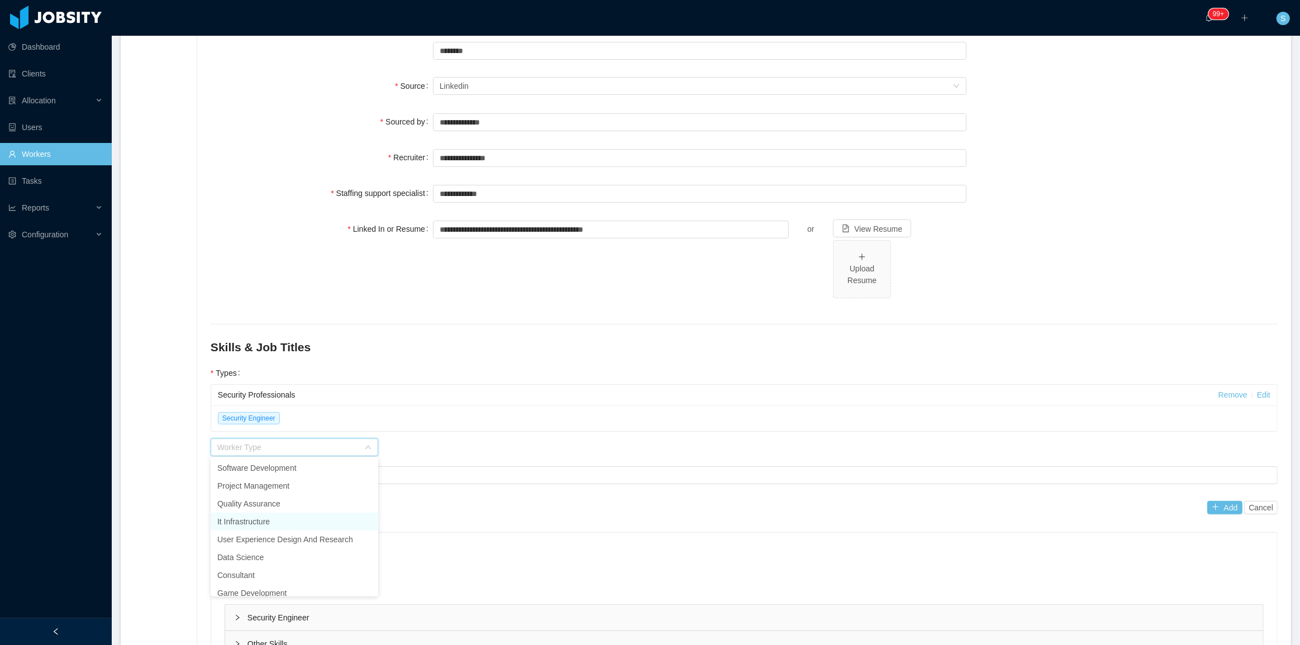
click at [296, 519] on li "It Infrastructure" at bounding box center [295, 522] width 168 height 18
click at [329, 475] on div "Job titles" at bounding box center [741, 475] width 1049 height 11
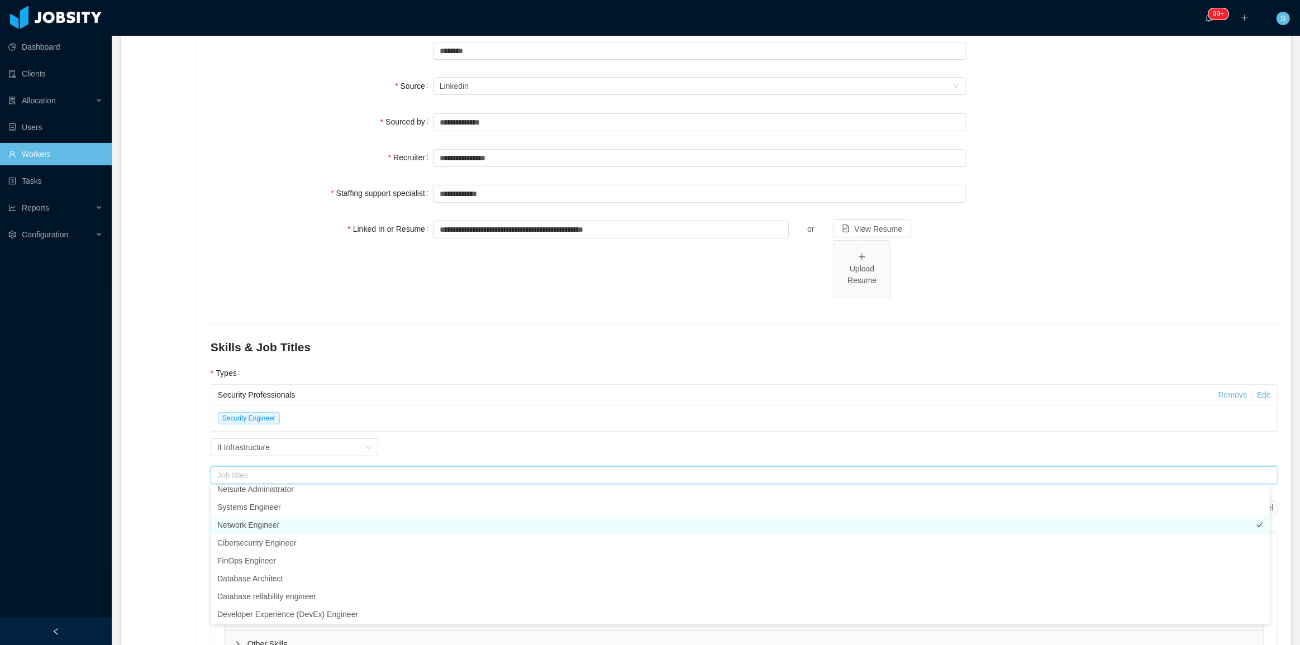
scroll to position [133, 0]
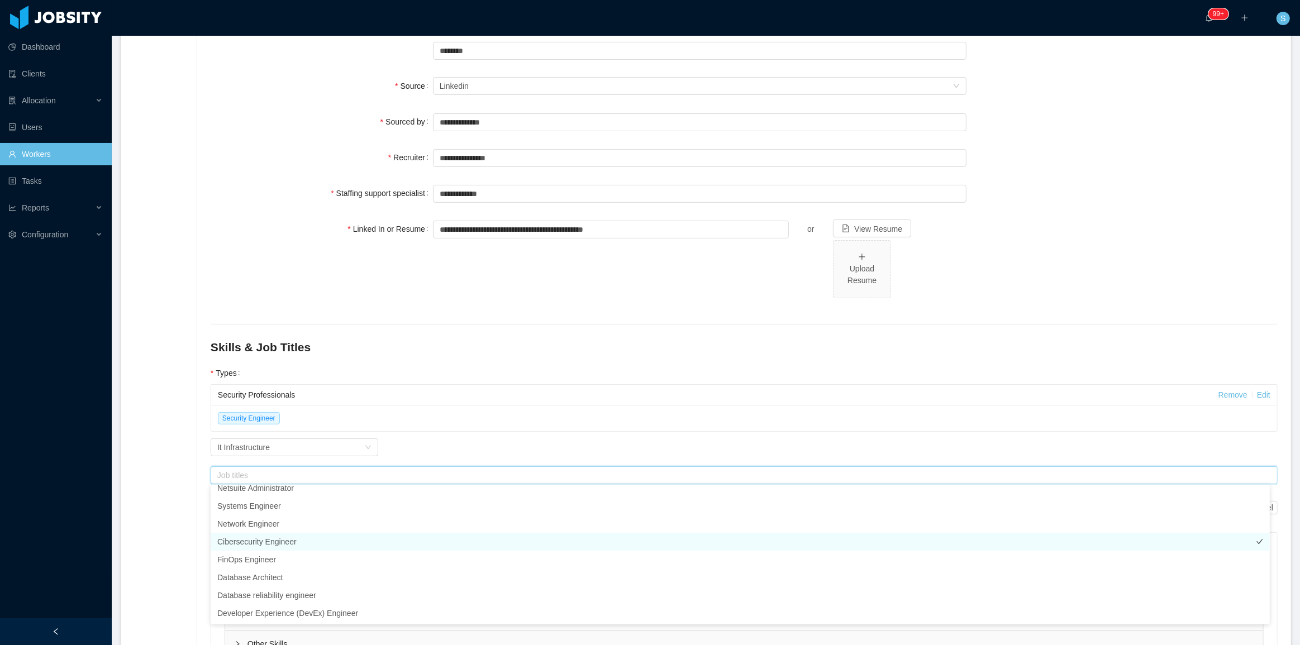
click at [278, 536] on li "Cibersecurity Engineer" at bounding box center [740, 542] width 1059 height 18
click at [613, 447] on div "Worker Type It Infrastructure" at bounding box center [744, 447] width 1067 height 22
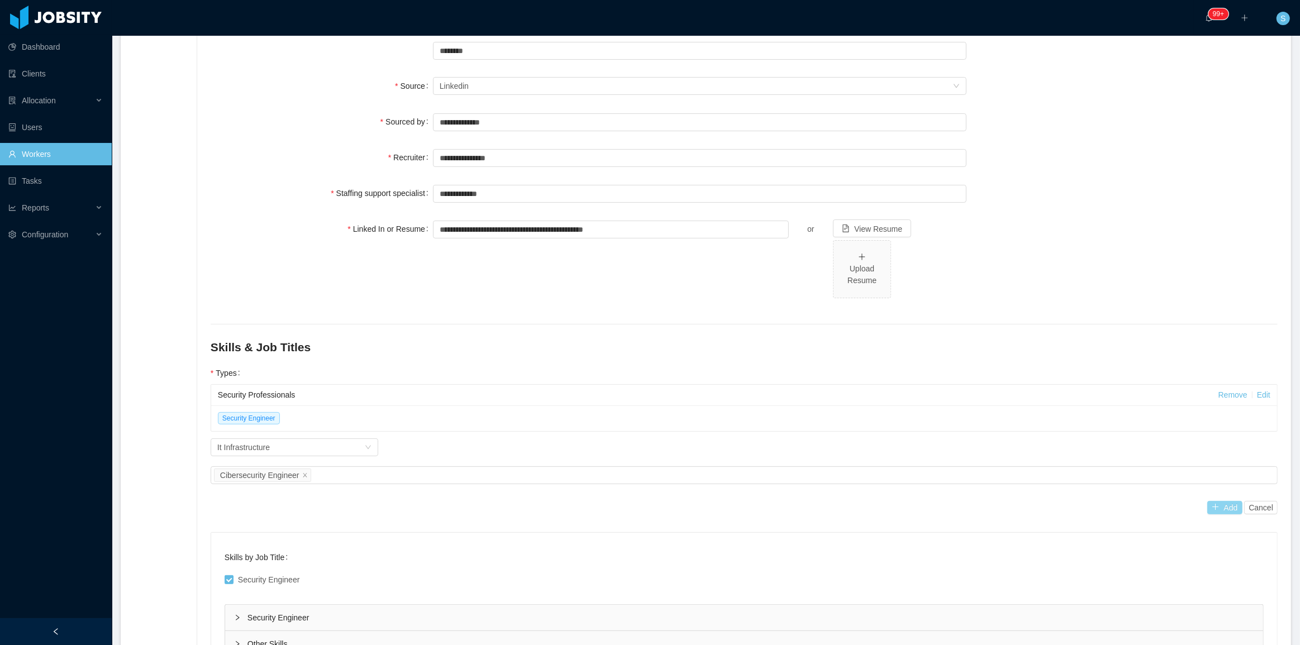
click at [1211, 505] on button "Add" at bounding box center [1224, 507] width 35 height 13
click at [1235, 395] on link "Remove" at bounding box center [1233, 395] width 29 height 9
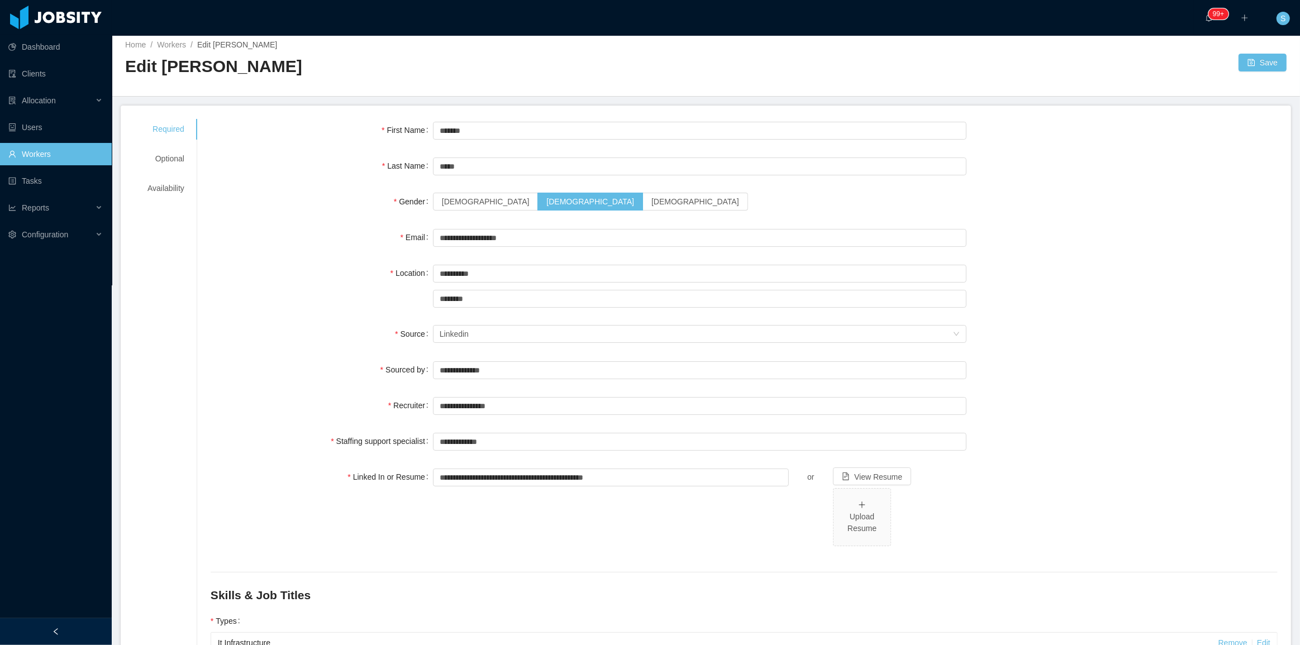
scroll to position [0, 0]
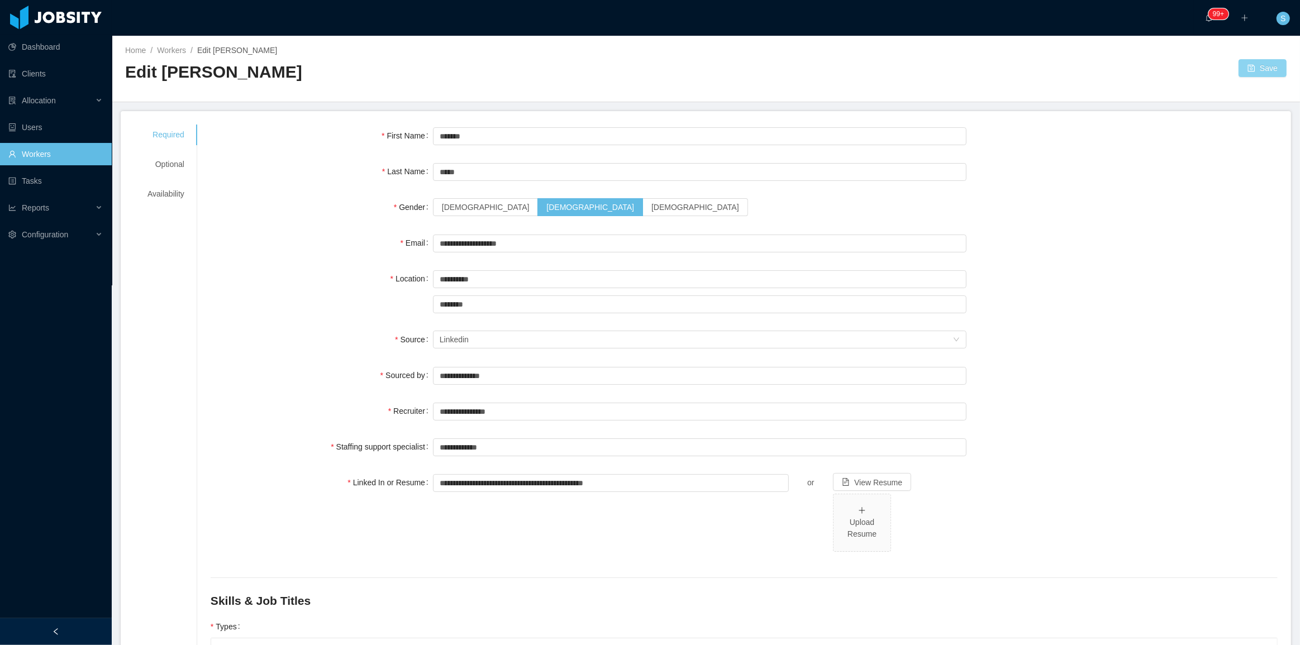
click at [1255, 73] on button "Save" at bounding box center [1263, 68] width 48 height 18
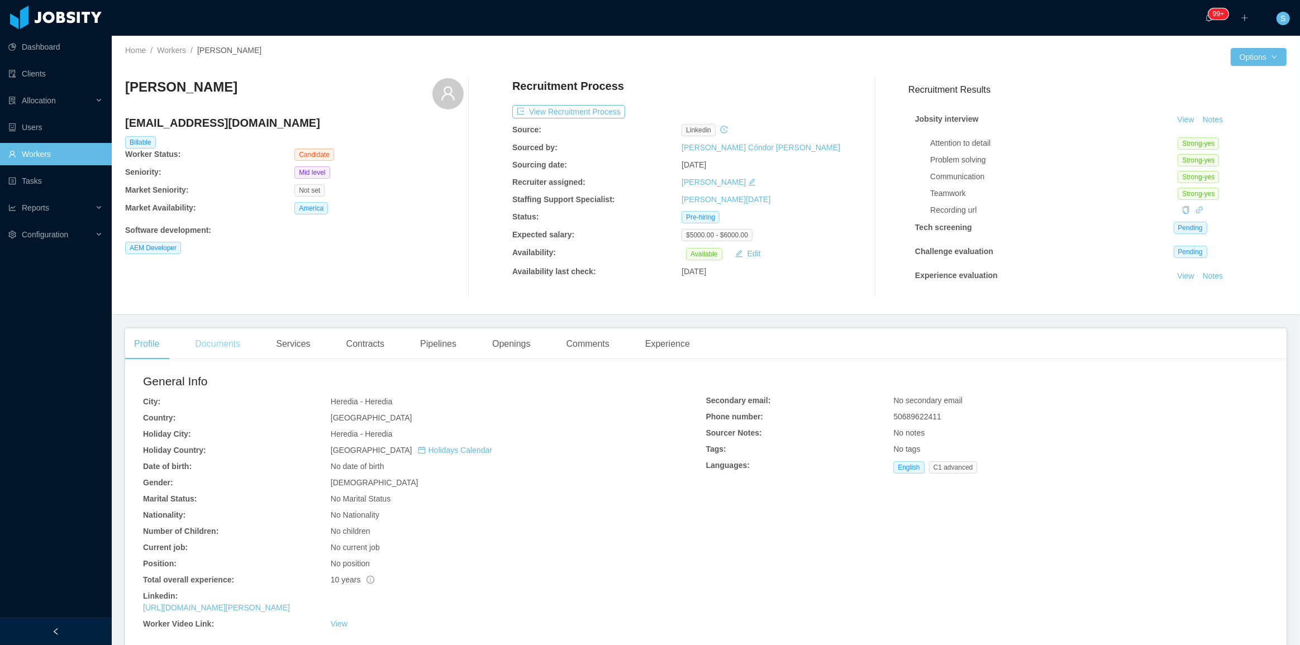
click at [227, 336] on div "Documents" at bounding box center [217, 344] width 63 height 31
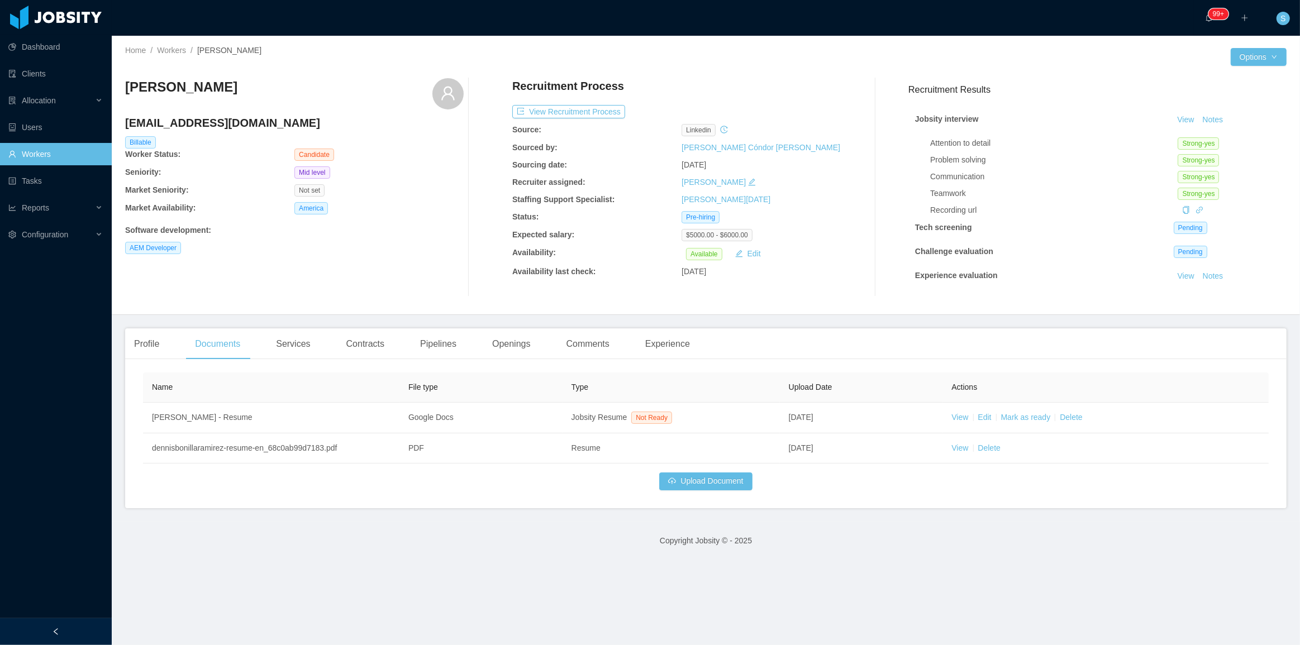
click at [275, 130] on h4 "dennisbonillaramirez@gmail.com" at bounding box center [294, 123] width 339 height 16
copy h4 "dennisbonillaramirez@gmail.com"
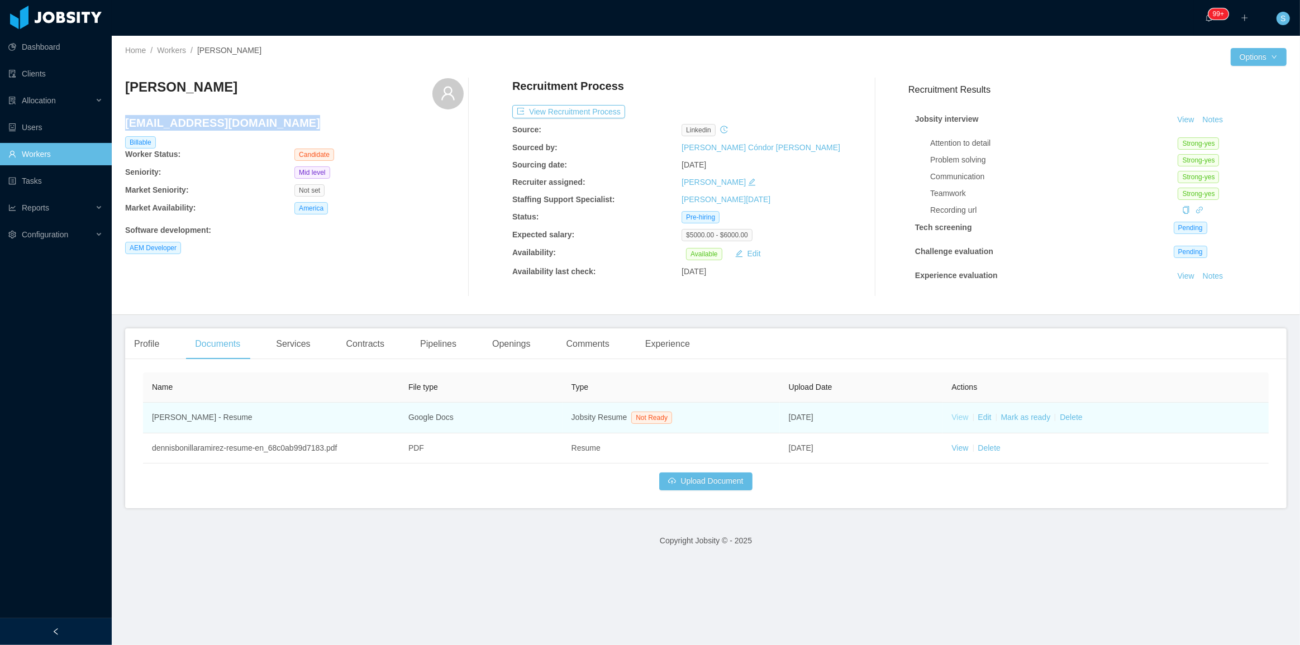
click at [959, 417] on link "View" at bounding box center [960, 417] width 17 height 9
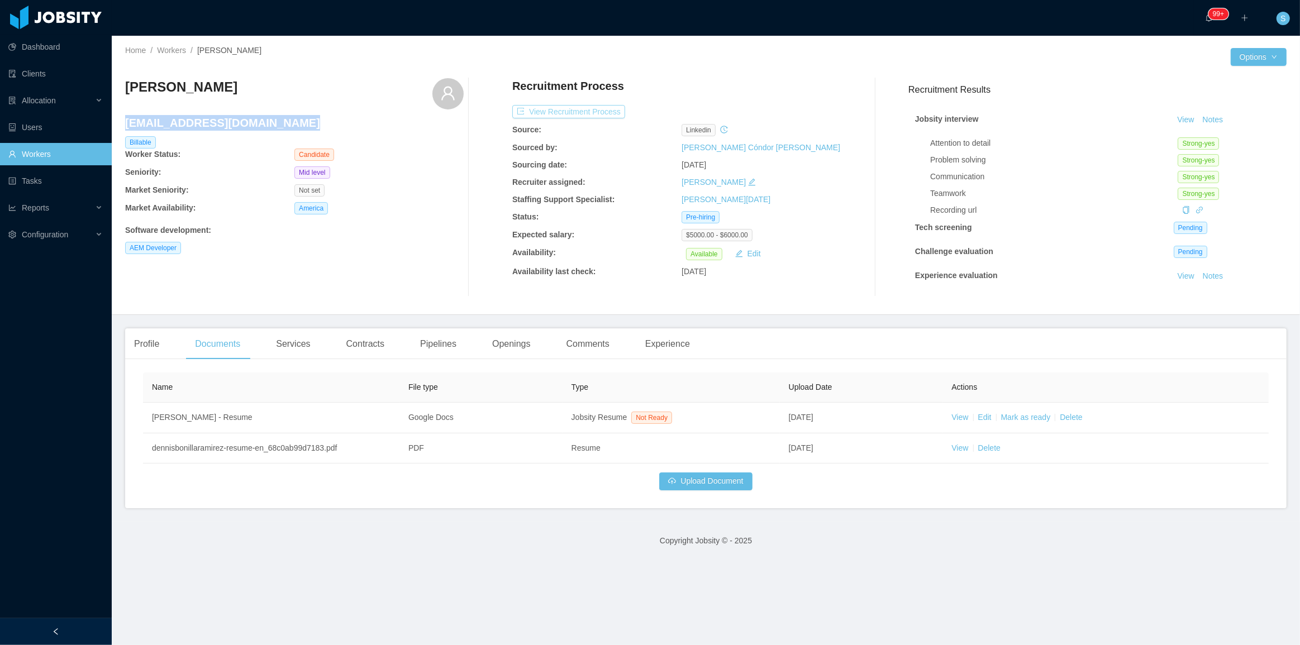
click at [595, 113] on button "View Recruitment Process" at bounding box center [568, 111] width 113 height 13
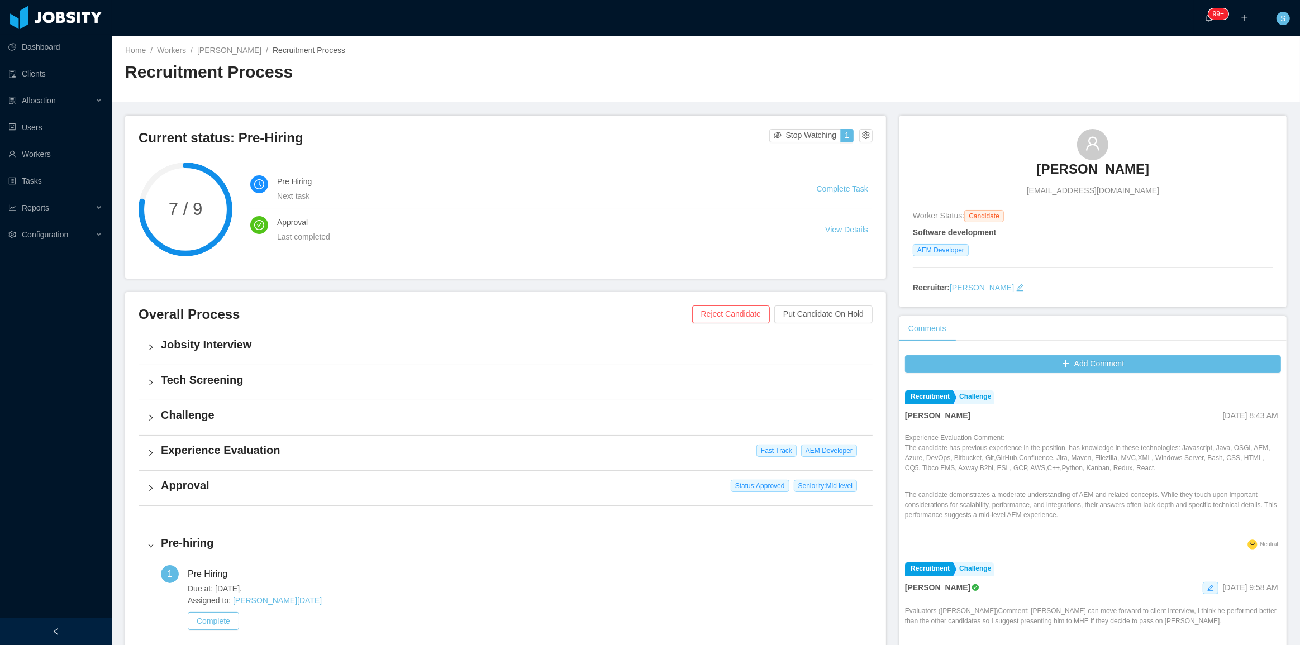
scroll to position [101, 0]
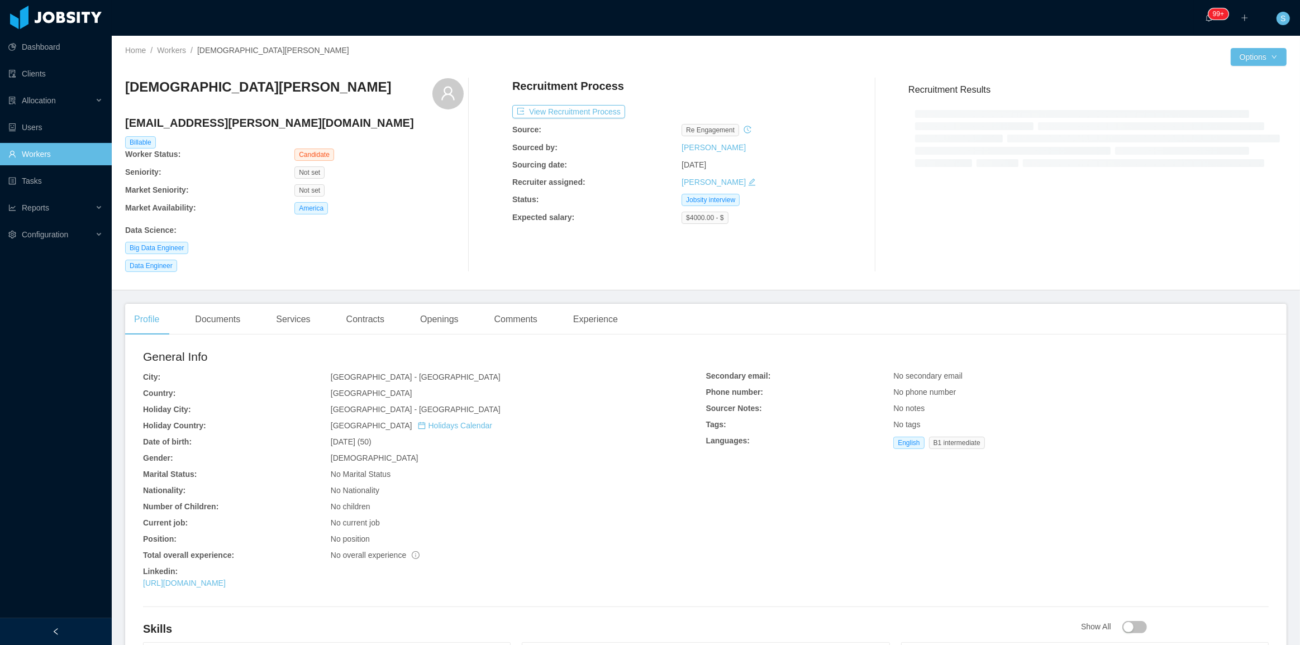
click at [179, 88] on h3 "[DEMOGRAPHIC_DATA][PERSON_NAME]" at bounding box center [258, 87] width 266 height 18
copy div "[DEMOGRAPHIC_DATA][PERSON_NAME]"
click at [596, 117] on button "View Recruitment Process" at bounding box center [568, 111] width 113 height 13
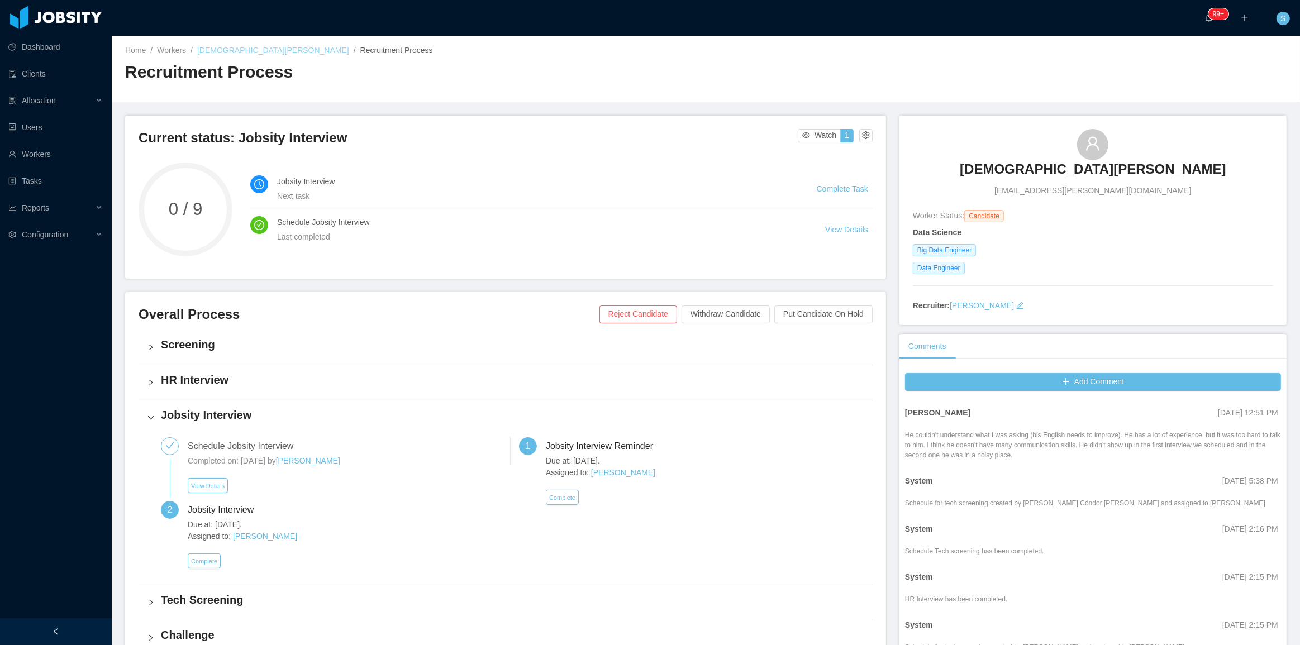
click at [225, 49] on link "[DEMOGRAPHIC_DATA][PERSON_NAME]" at bounding box center [273, 50] width 152 height 9
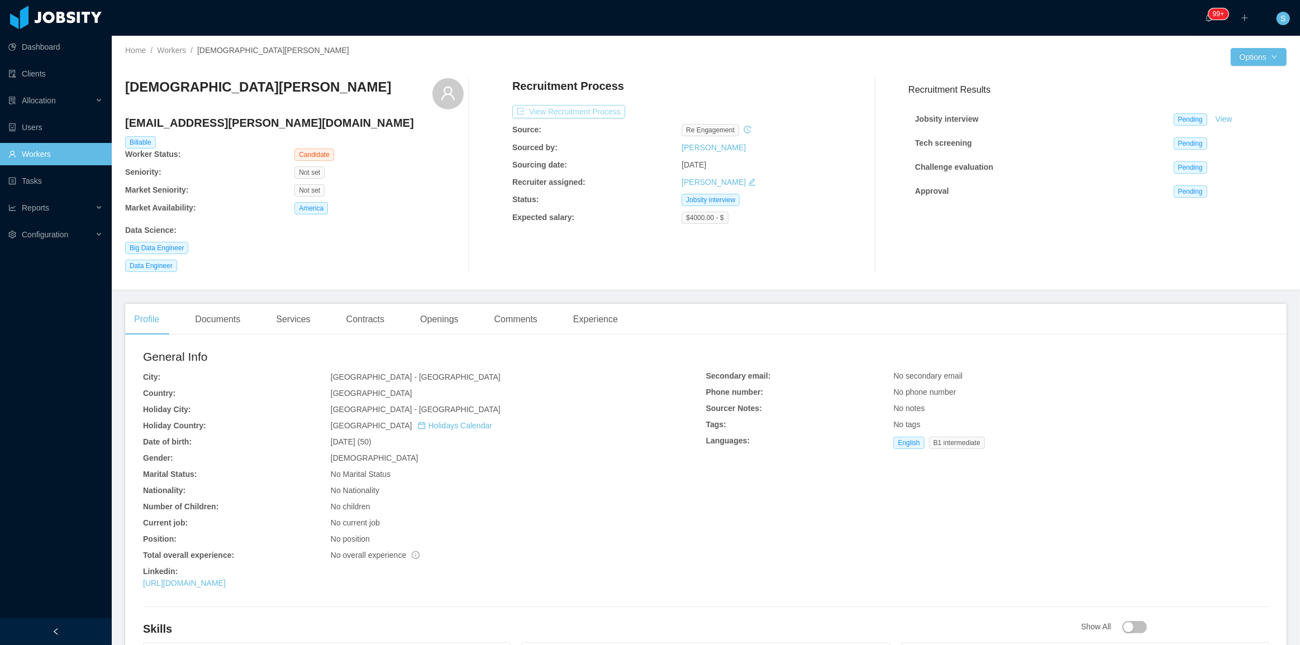
click at [576, 114] on button "View Recruitment Process" at bounding box center [568, 111] width 113 height 13
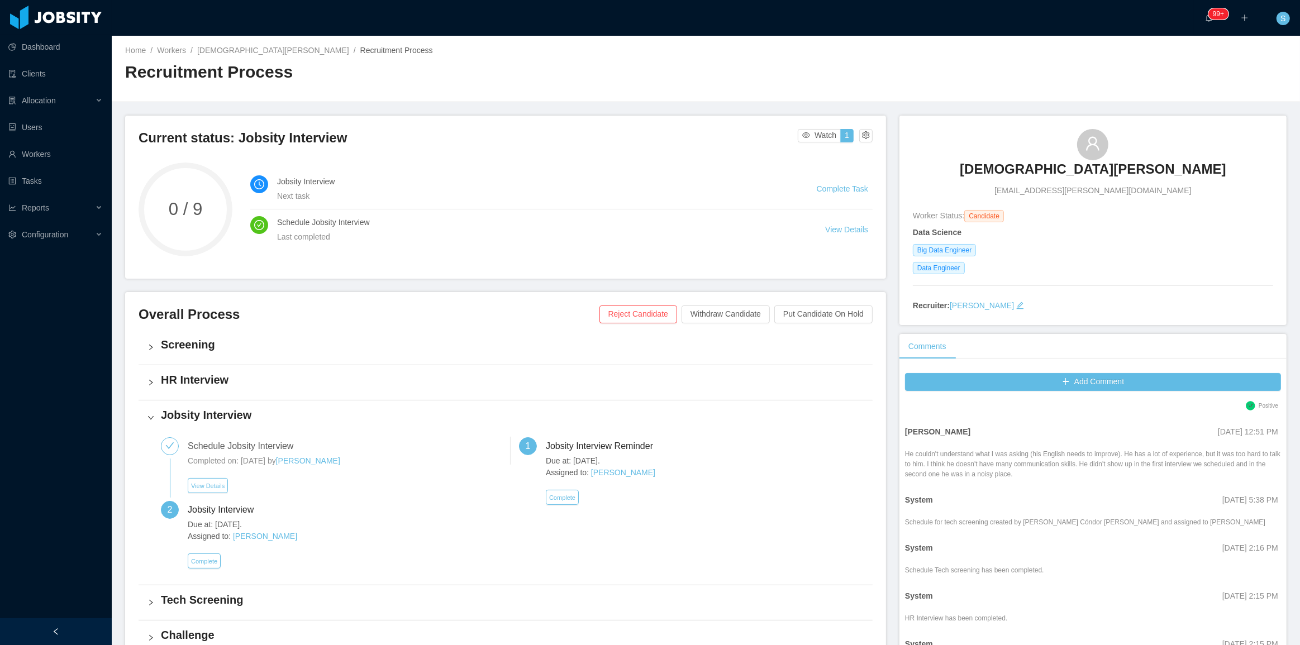
scroll to position [203, 0]
